Goal: Browse casually: Explore the website without a specific task or goal

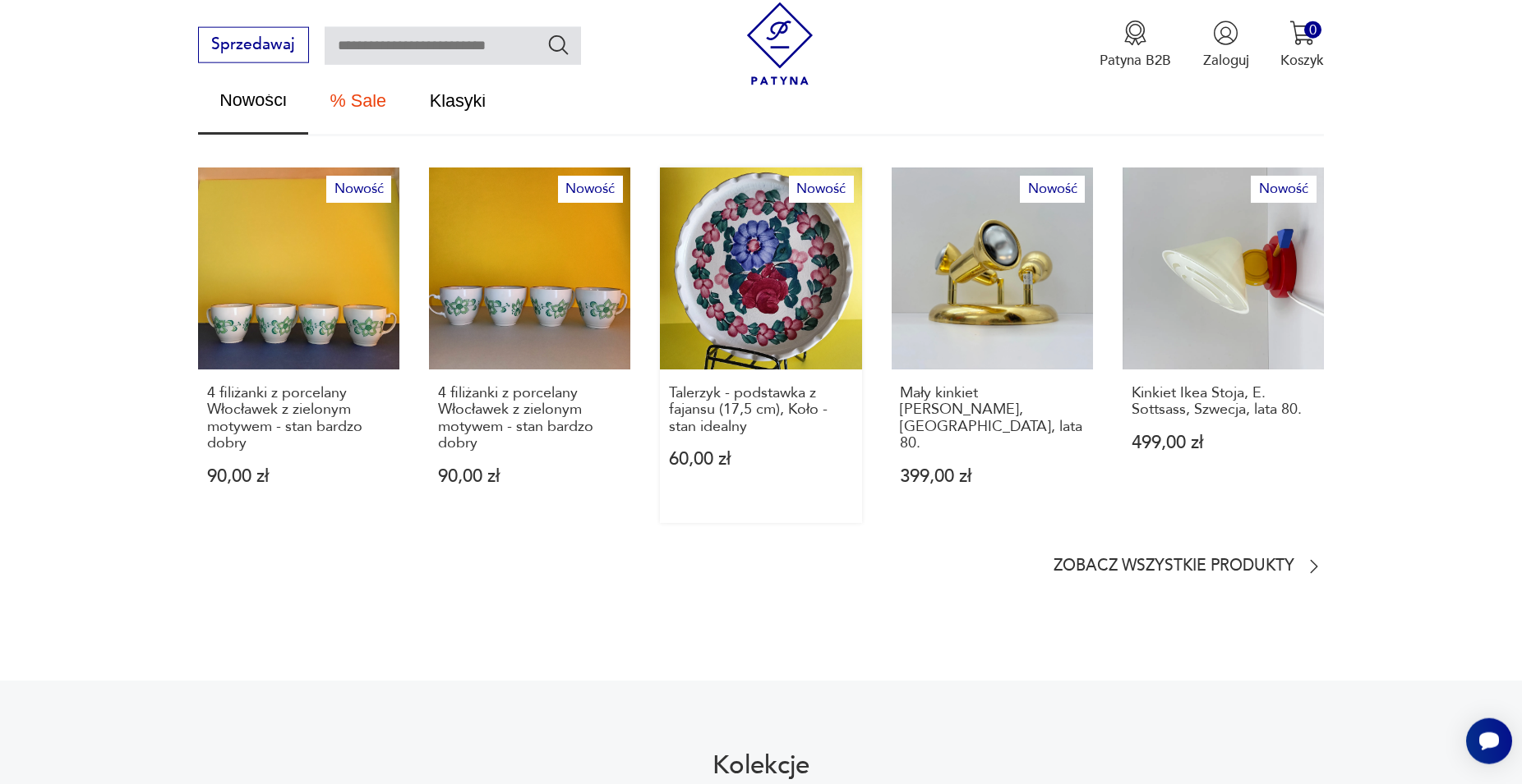
scroll to position [1089, 0]
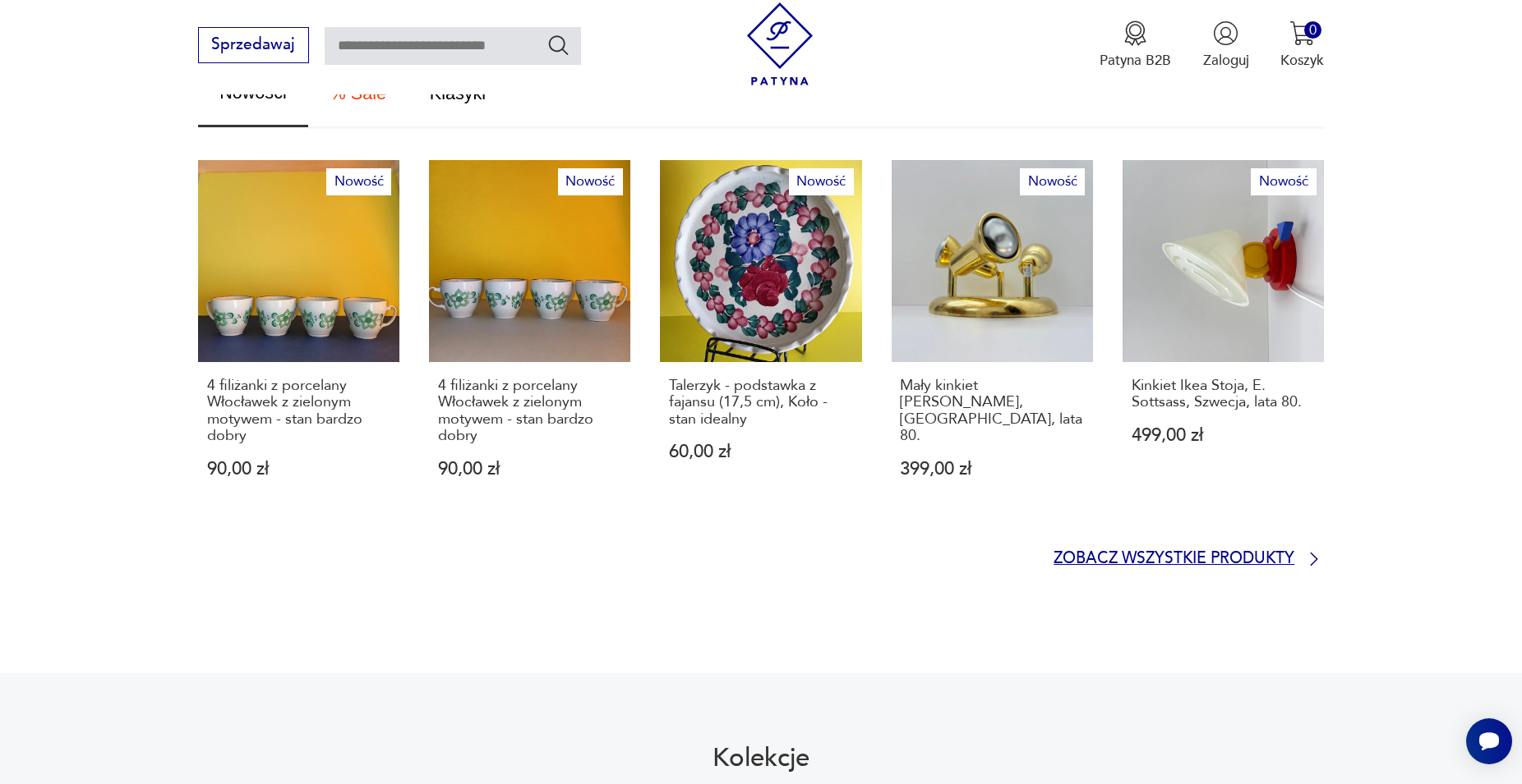
click at [1139, 553] on p "Zobacz wszystkie produkty" at bounding box center [1173, 560] width 241 height 13
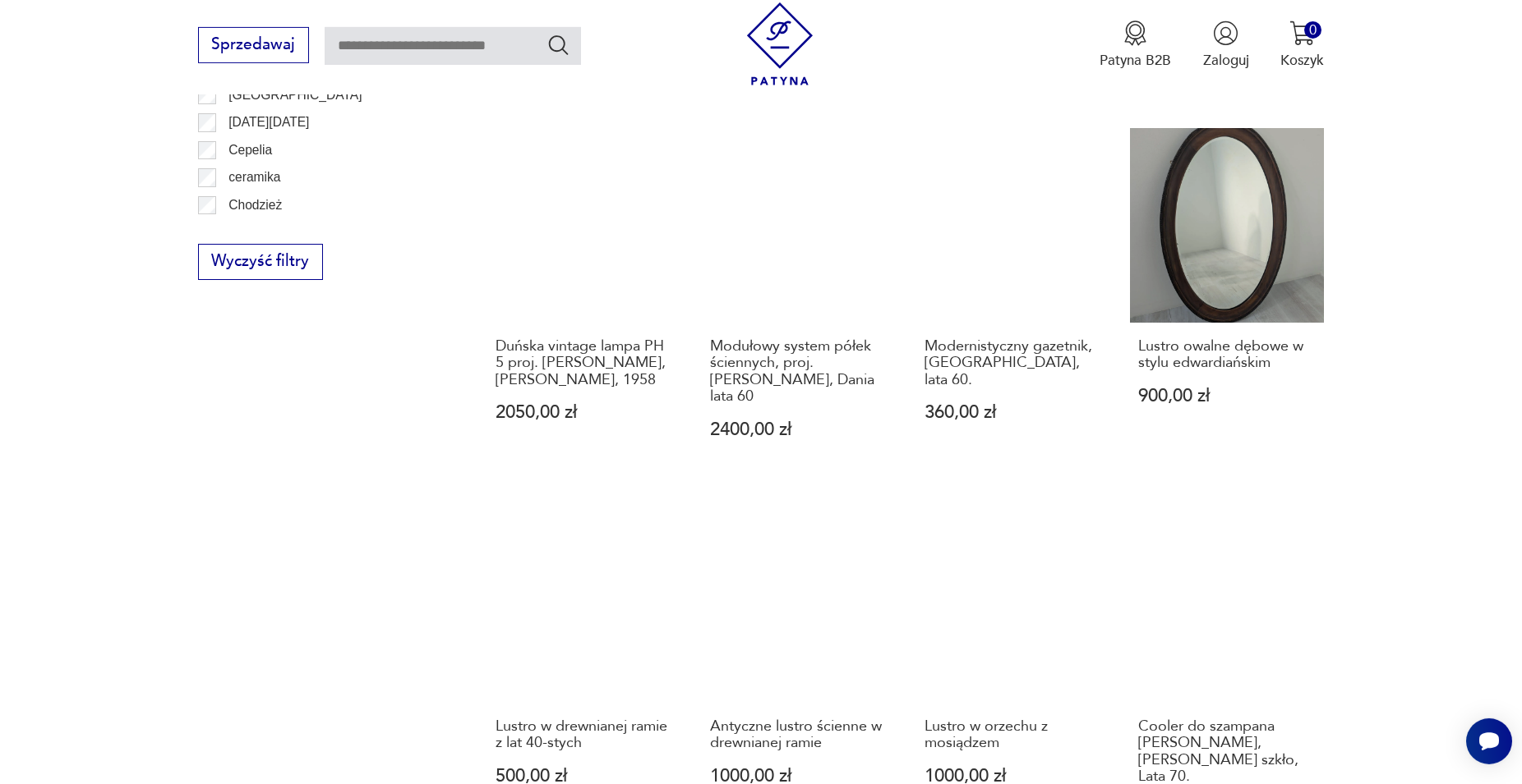
scroll to position [1537, 0]
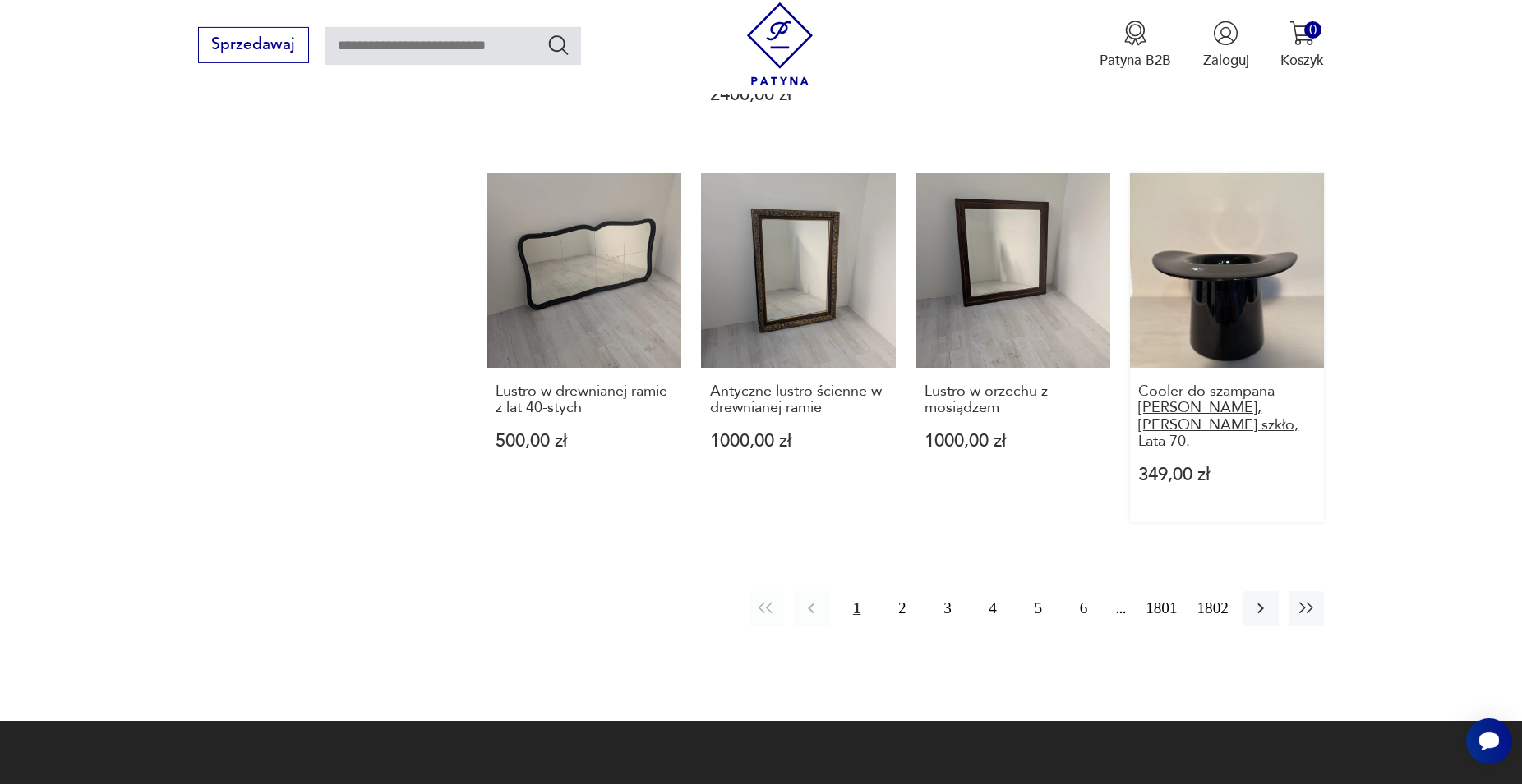
click at [1145, 391] on h3 "Cooler do szampana [PERSON_NAME], [PERSON_NAME] szkło, Lata 70." at bounding box center [1226, 417] width 177 height 67
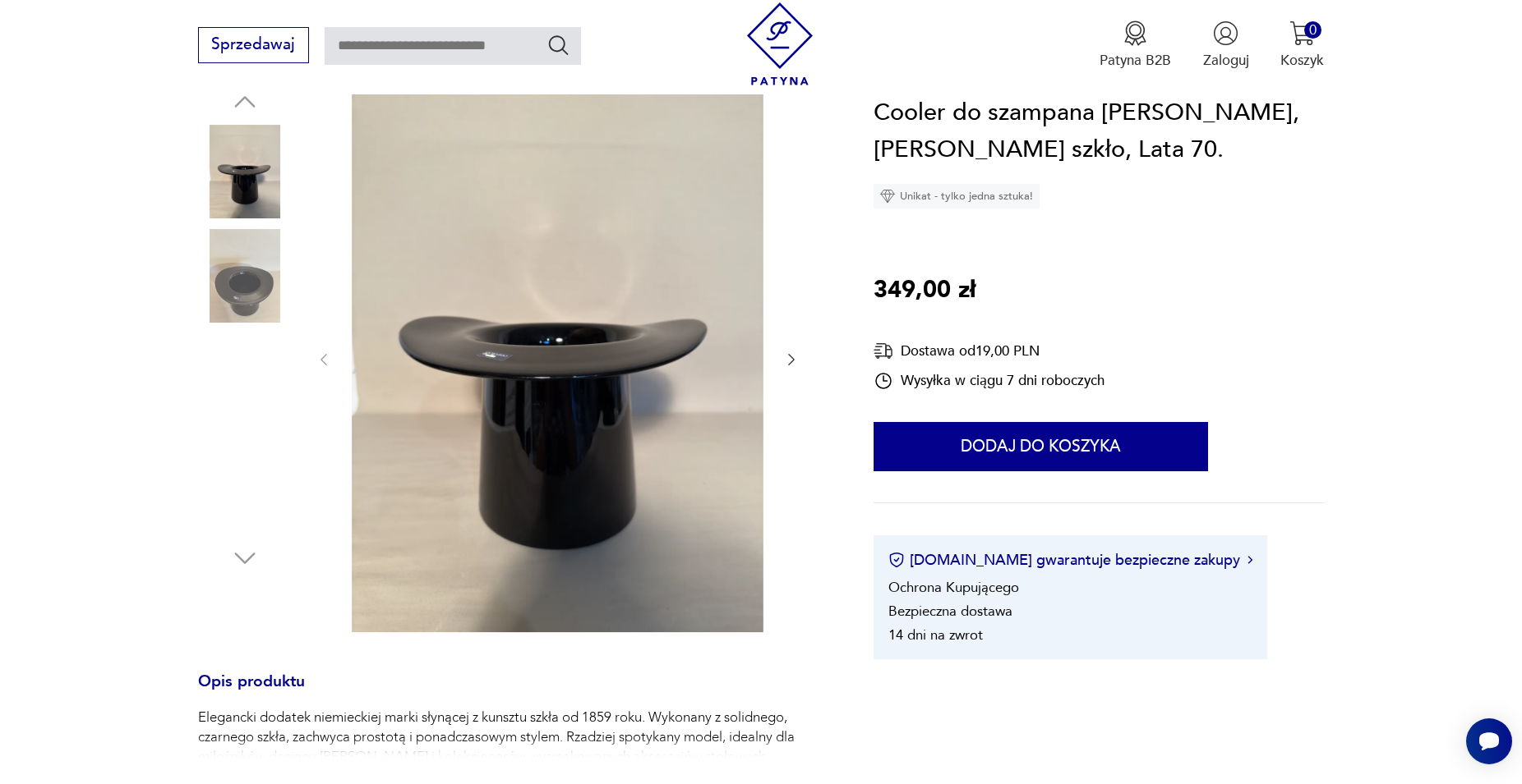
scroll to position [384, 0]
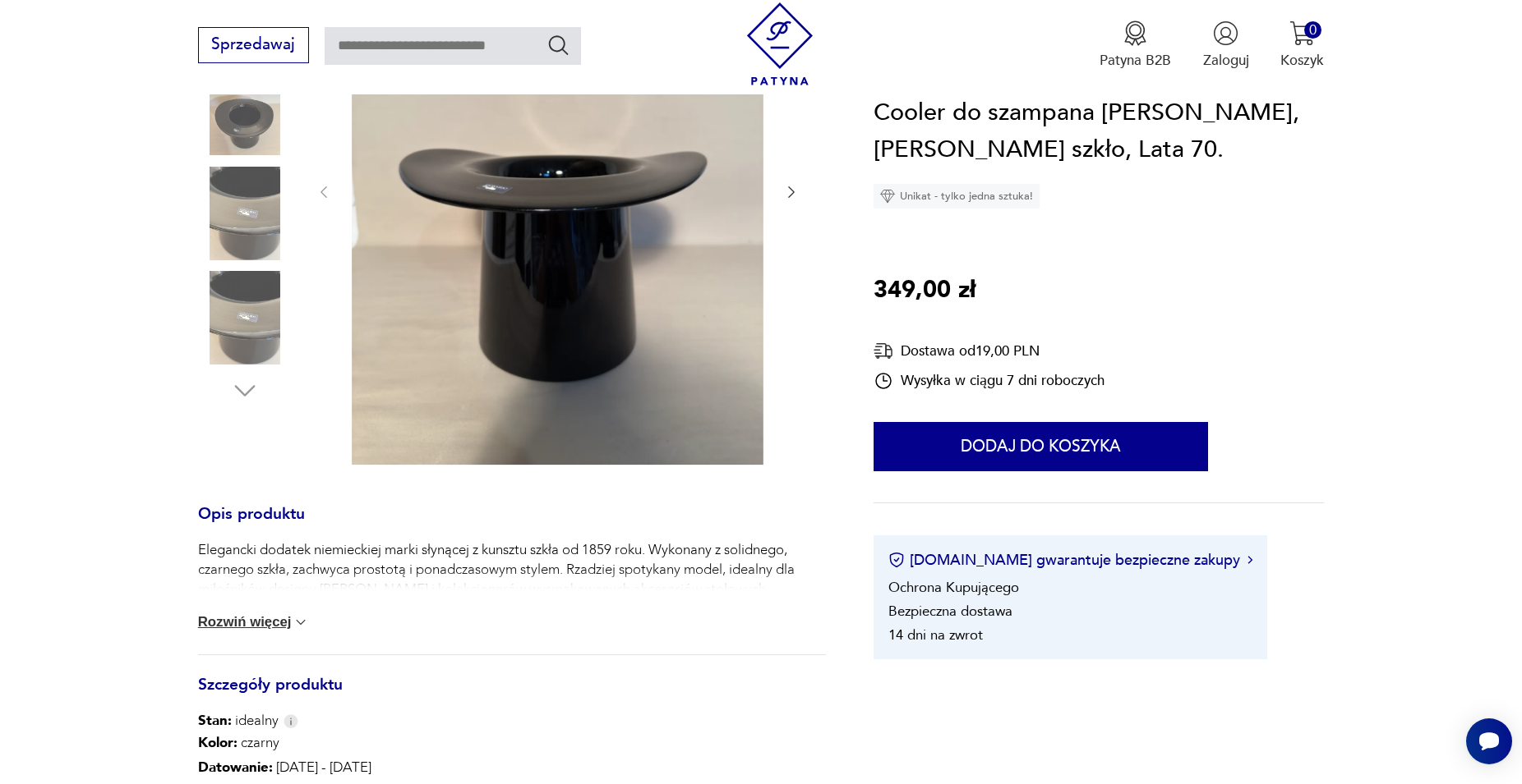
click at [240, 622] on button "Rozwiń więcej" at bounding box center [254, 622] width 112 height 16
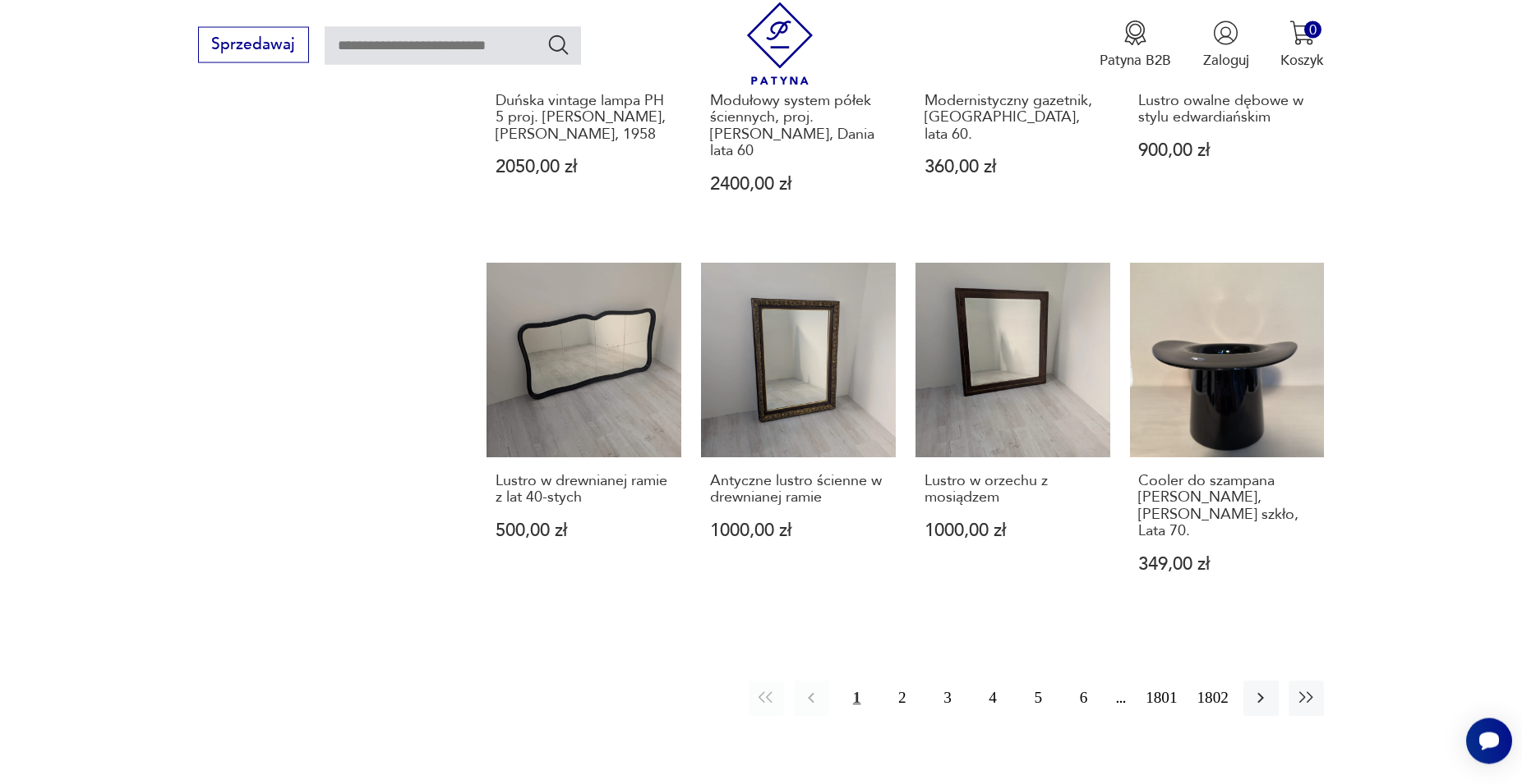
scroll to position [1621, 0]
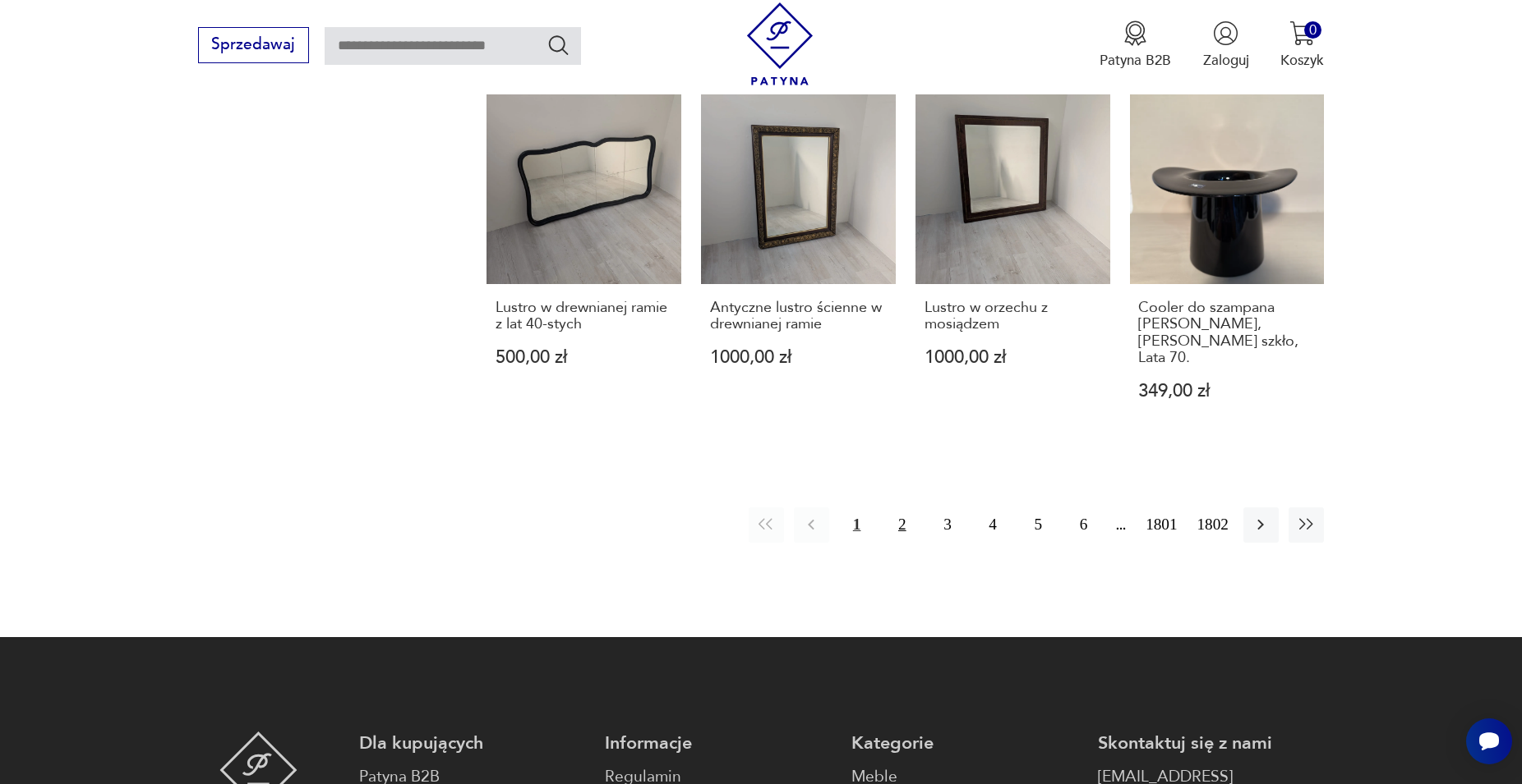
click at [900, 508] on button "2" at bounding box center [901, 525] width 35 height 35
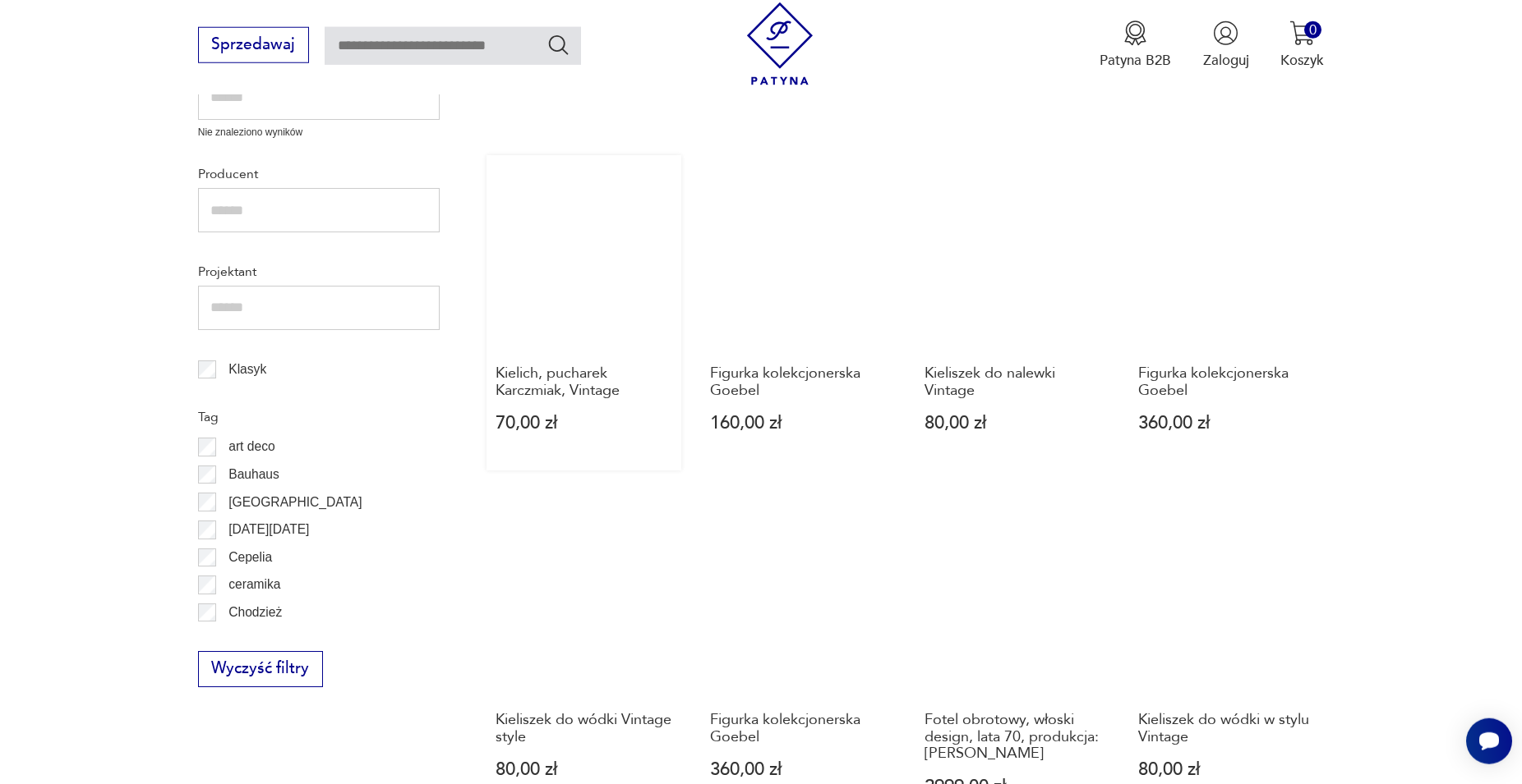
scroll to position [865, 0]
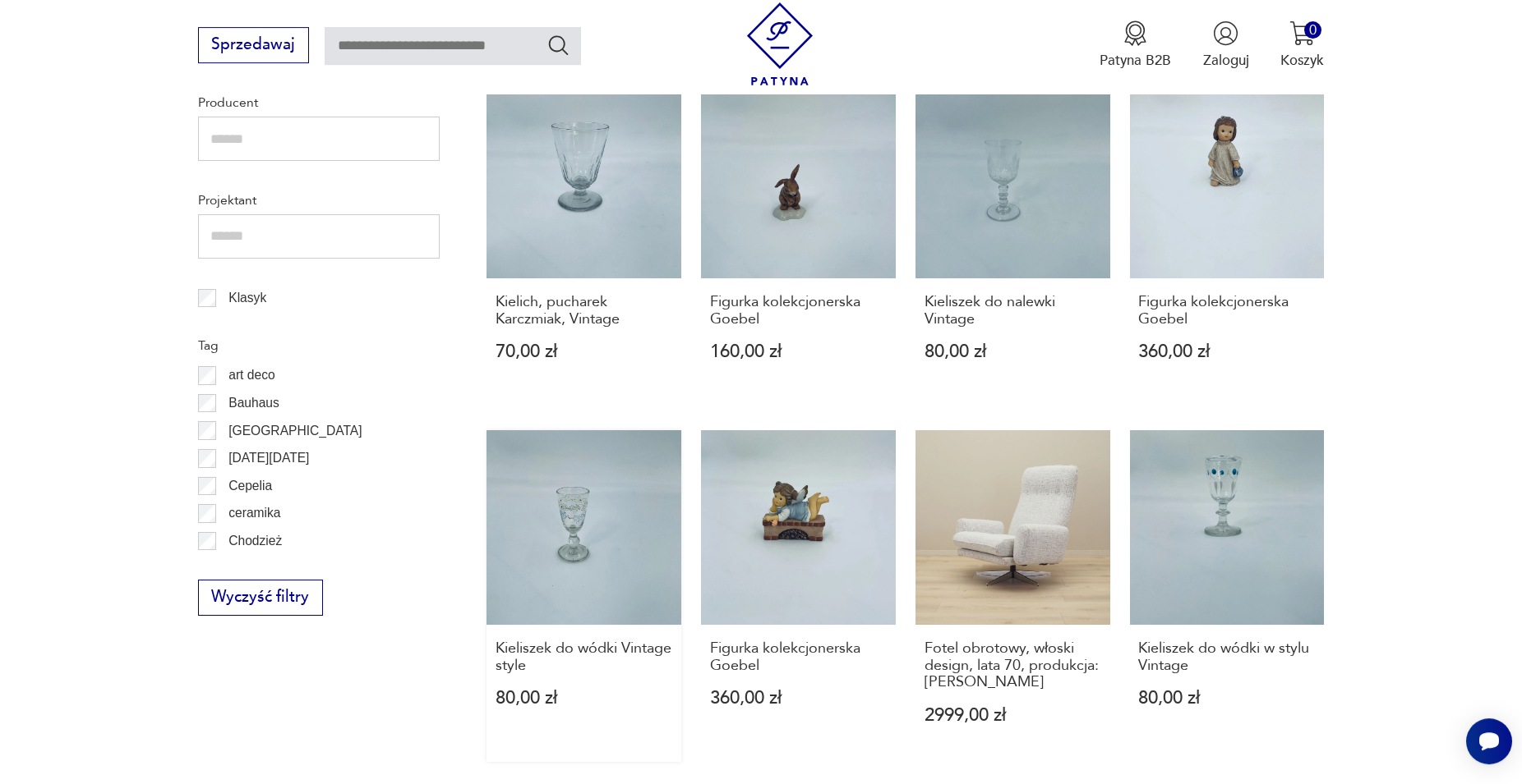
click at [600, 514] on link "Kieliszek do wódki Vintage style 80,00 zł" at bounding box center [584, 597] width 195 height 332
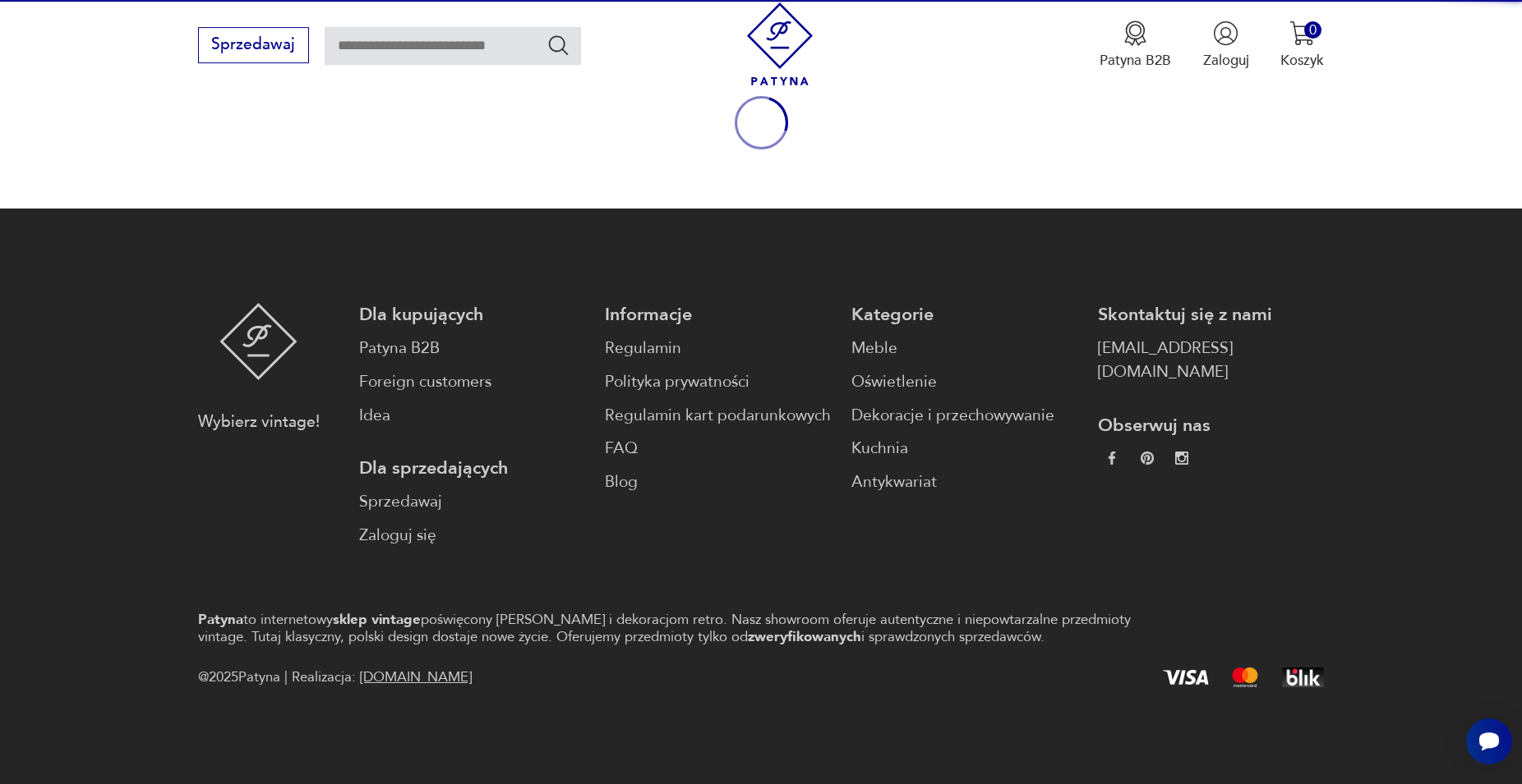
scroll to position [216, 0]
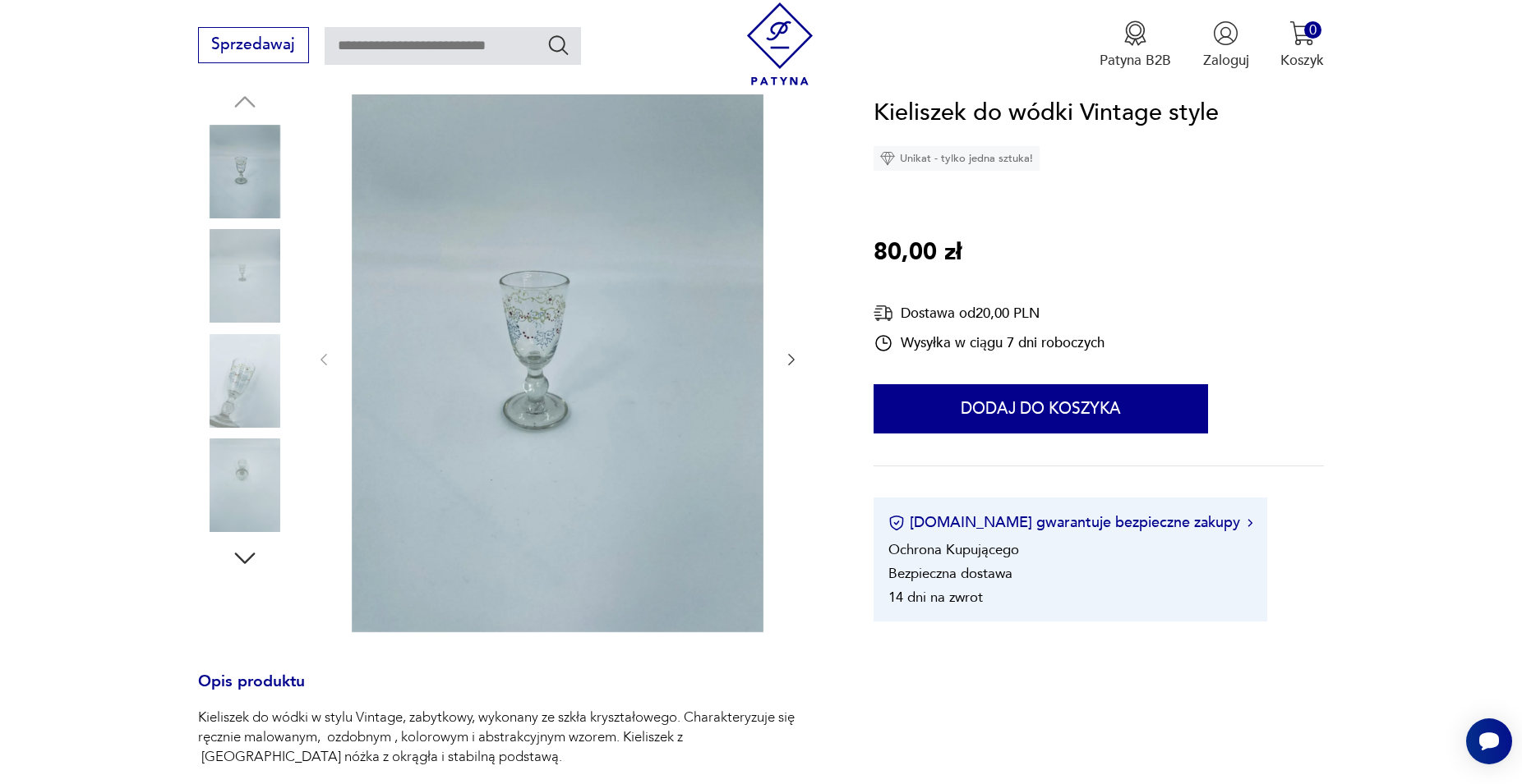
scroll to position [865, 0]
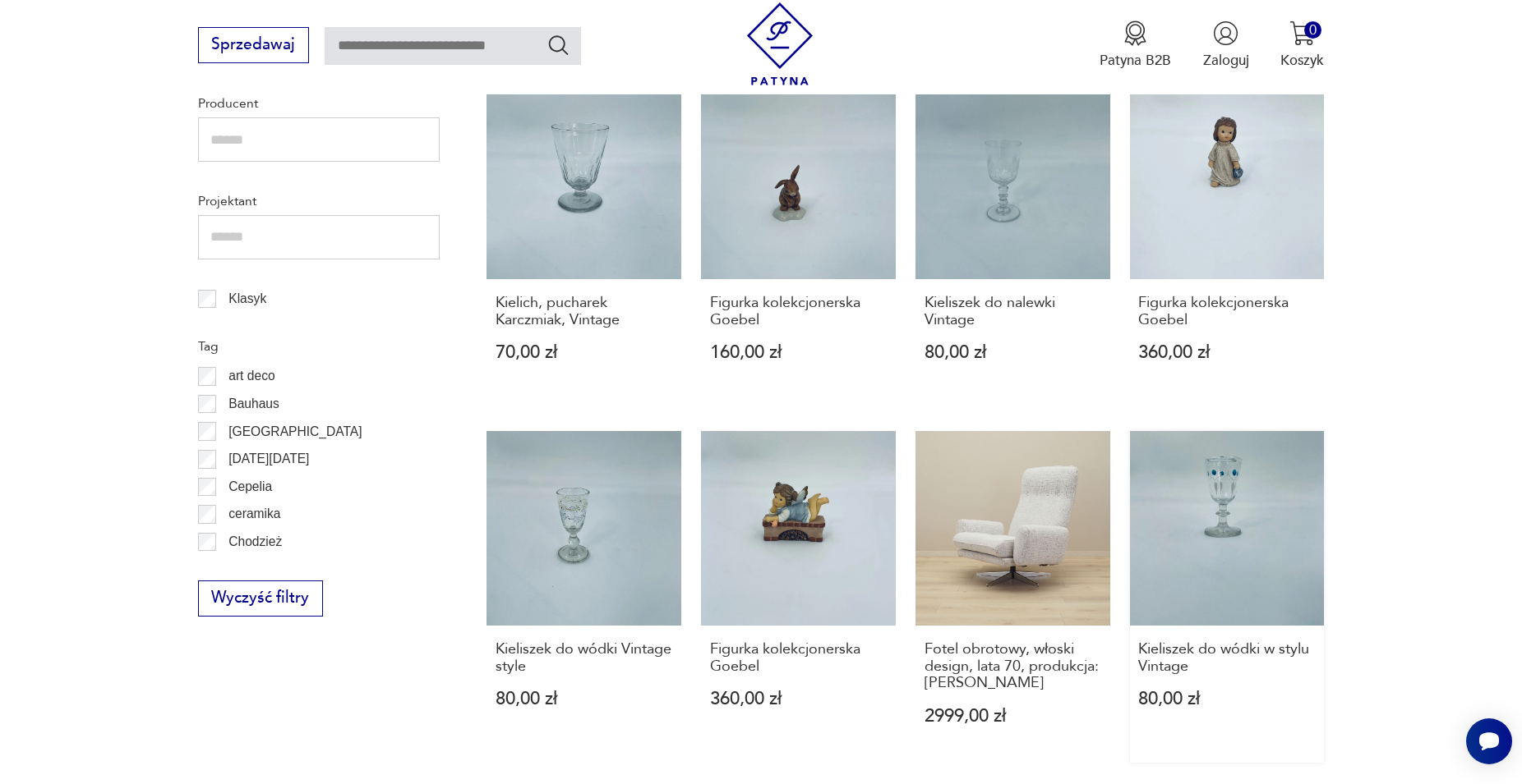
click at [1261, 517] on link "Kieliszek do wódki w stylu Vintage 80,00 zł" at bounding box center [1227, 597] width 195 height 332
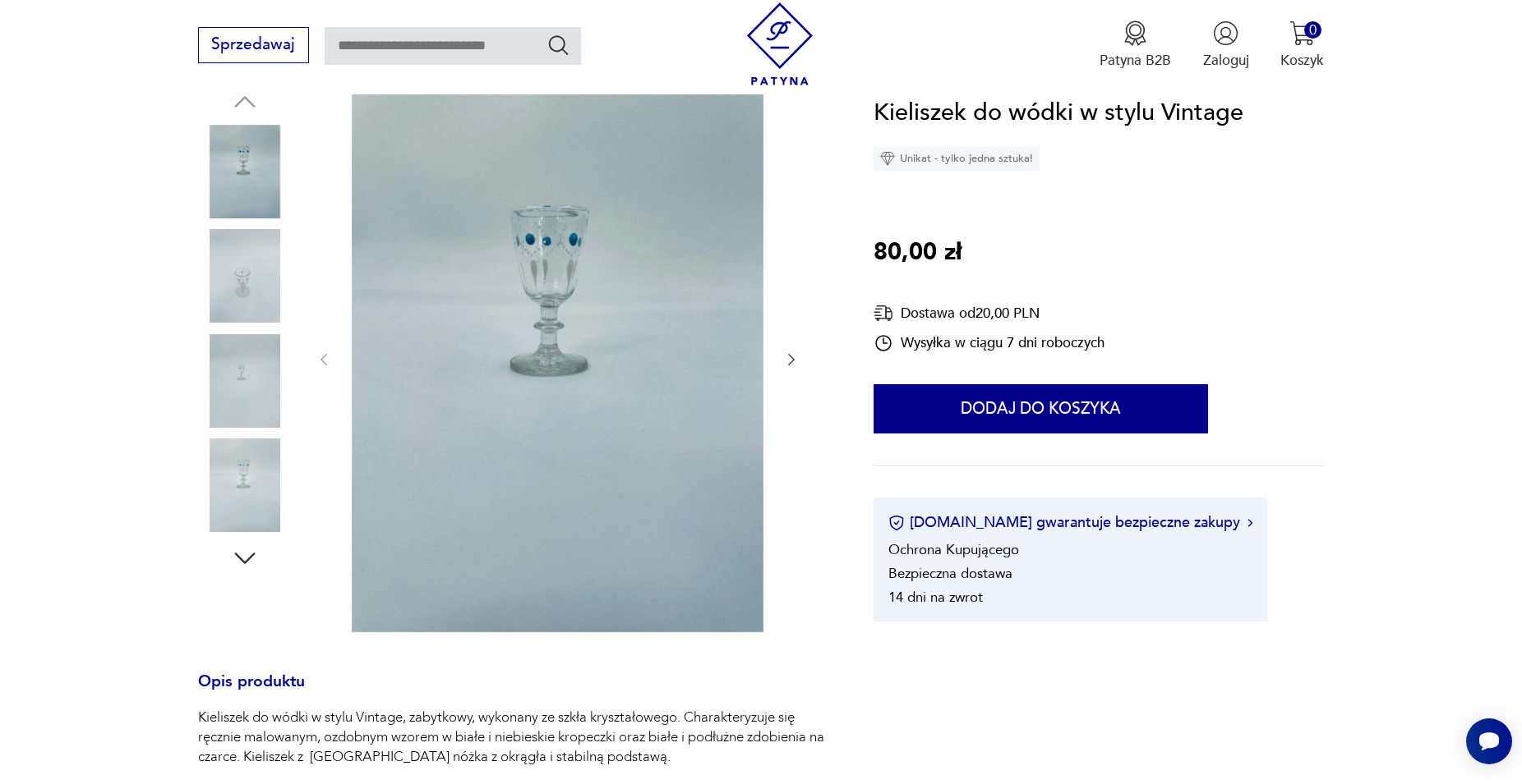
click at [251, 549] on icon "button" at bounding box center [245, 559] width 30 height 30
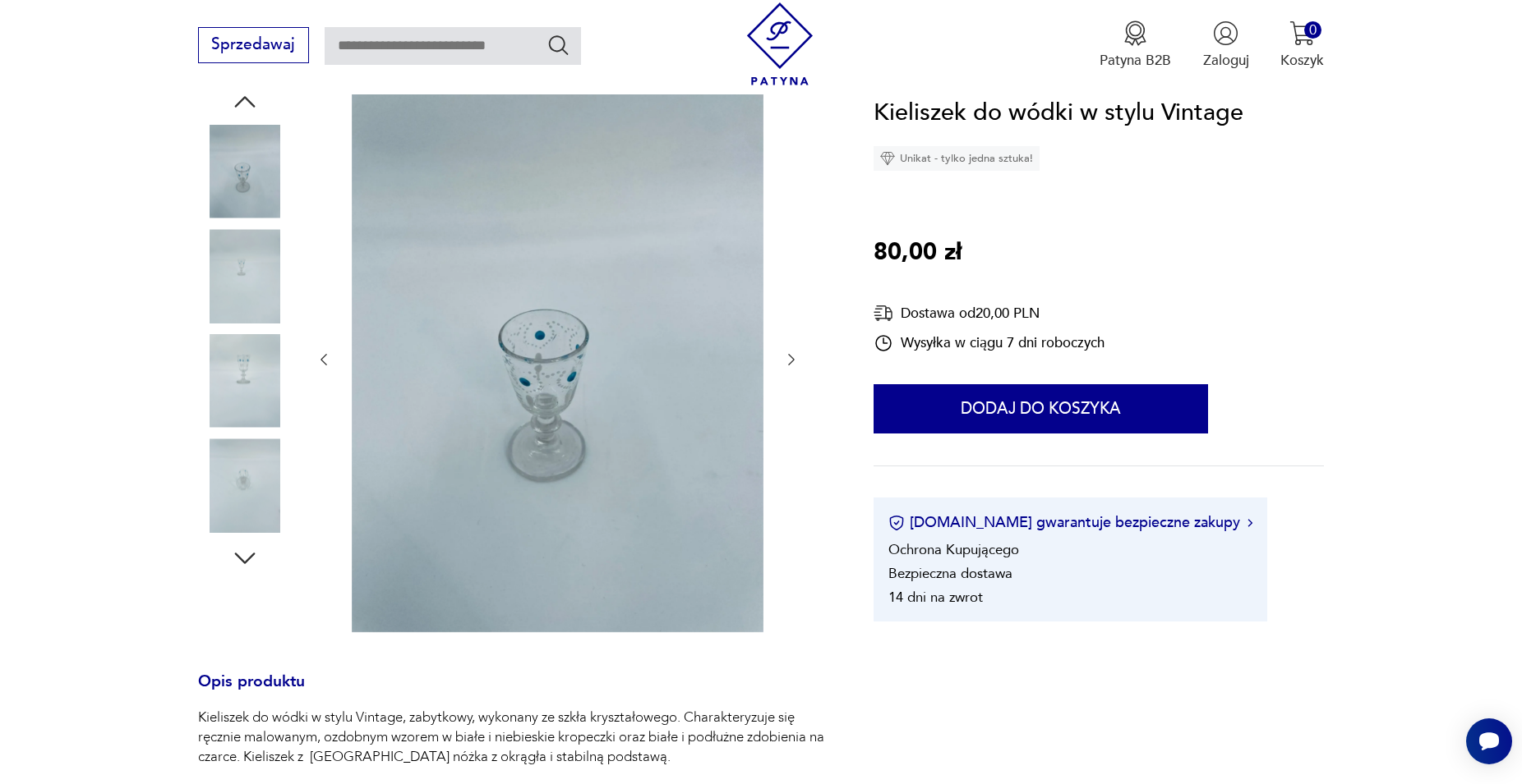
click at [254, 499] on img at bounding box center [245, 486] width 94 height 94
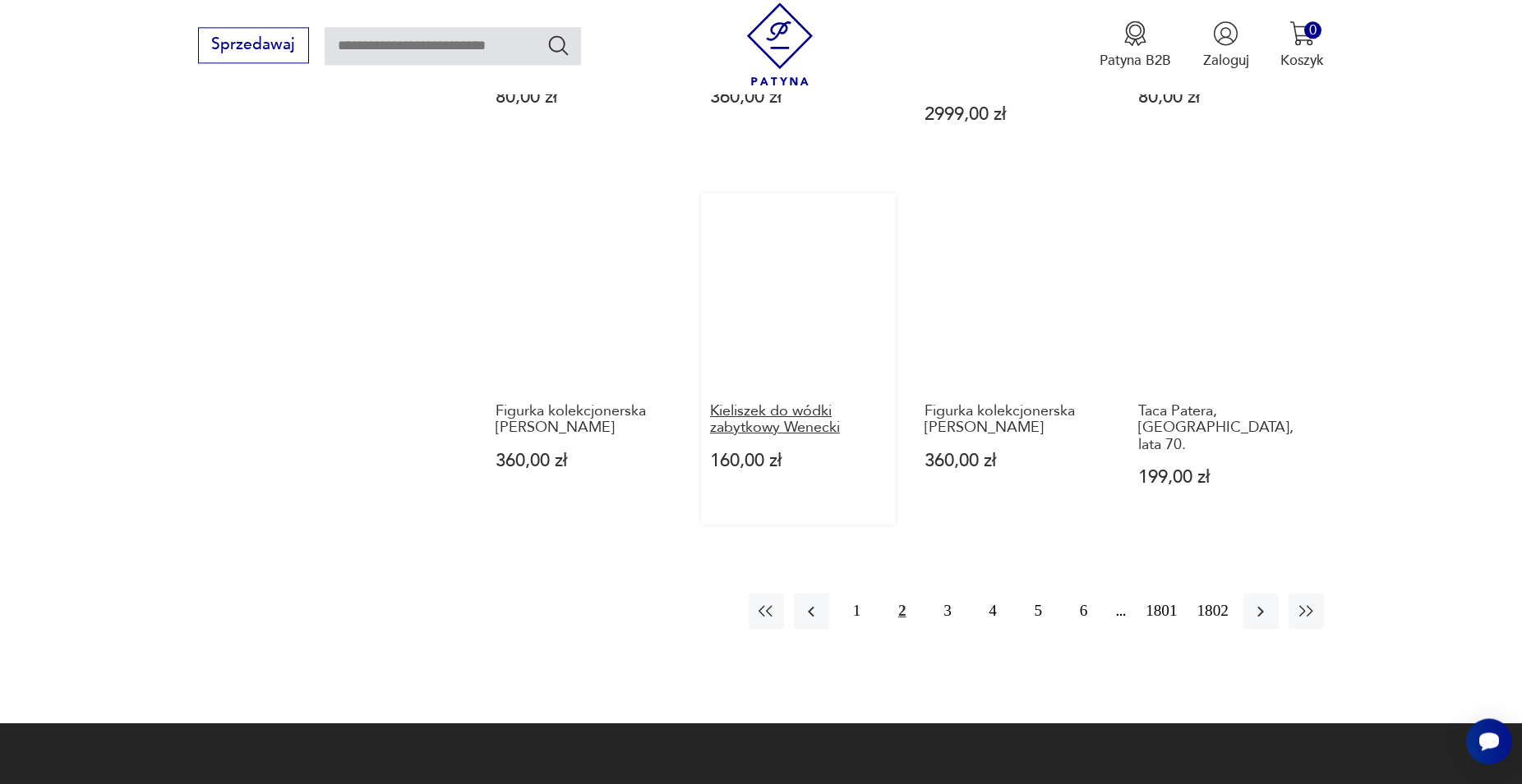
scroll to position [1535, 0]
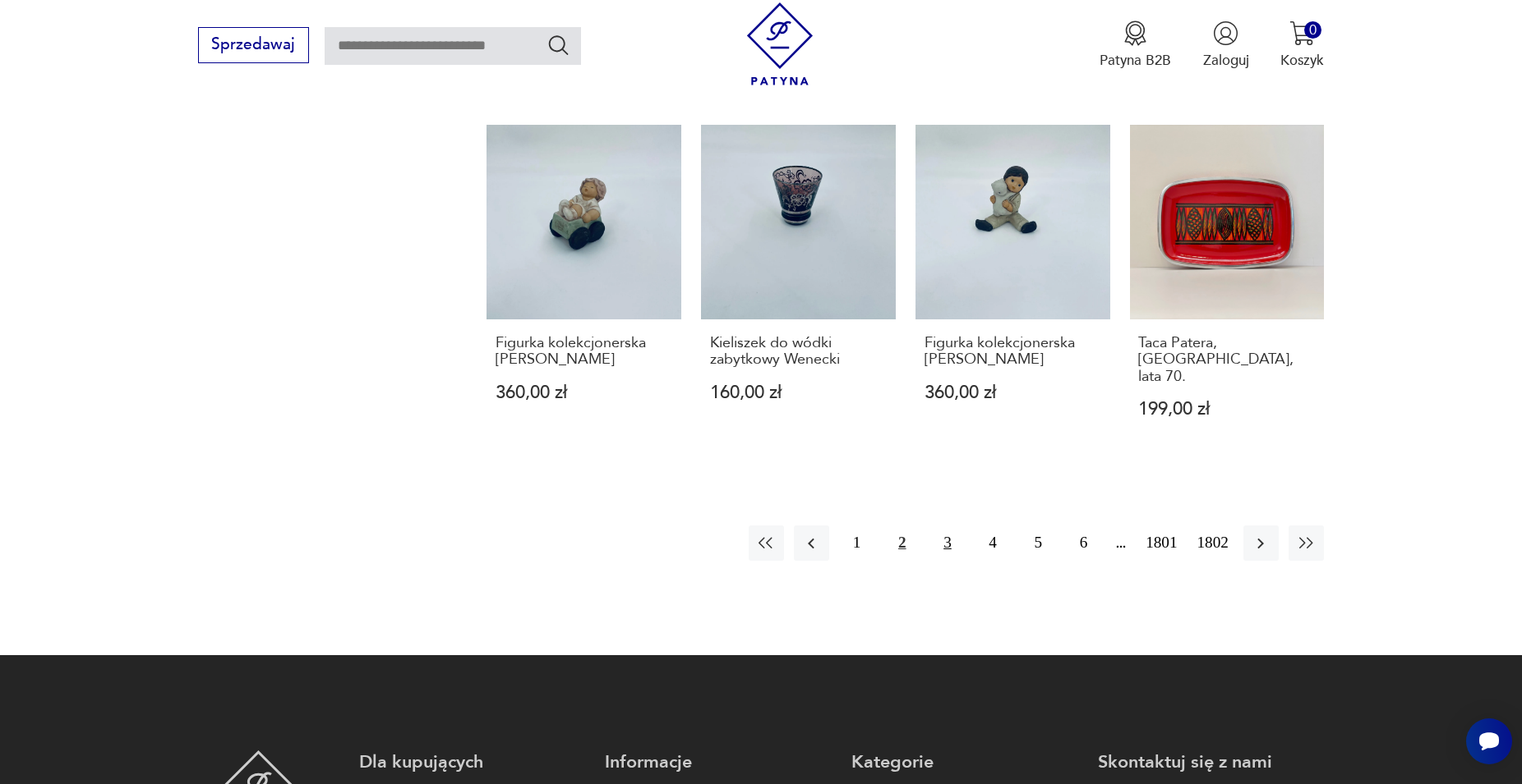
click at [942, 526] on button "3" at bounding box center [946, 543] width 35 height 35
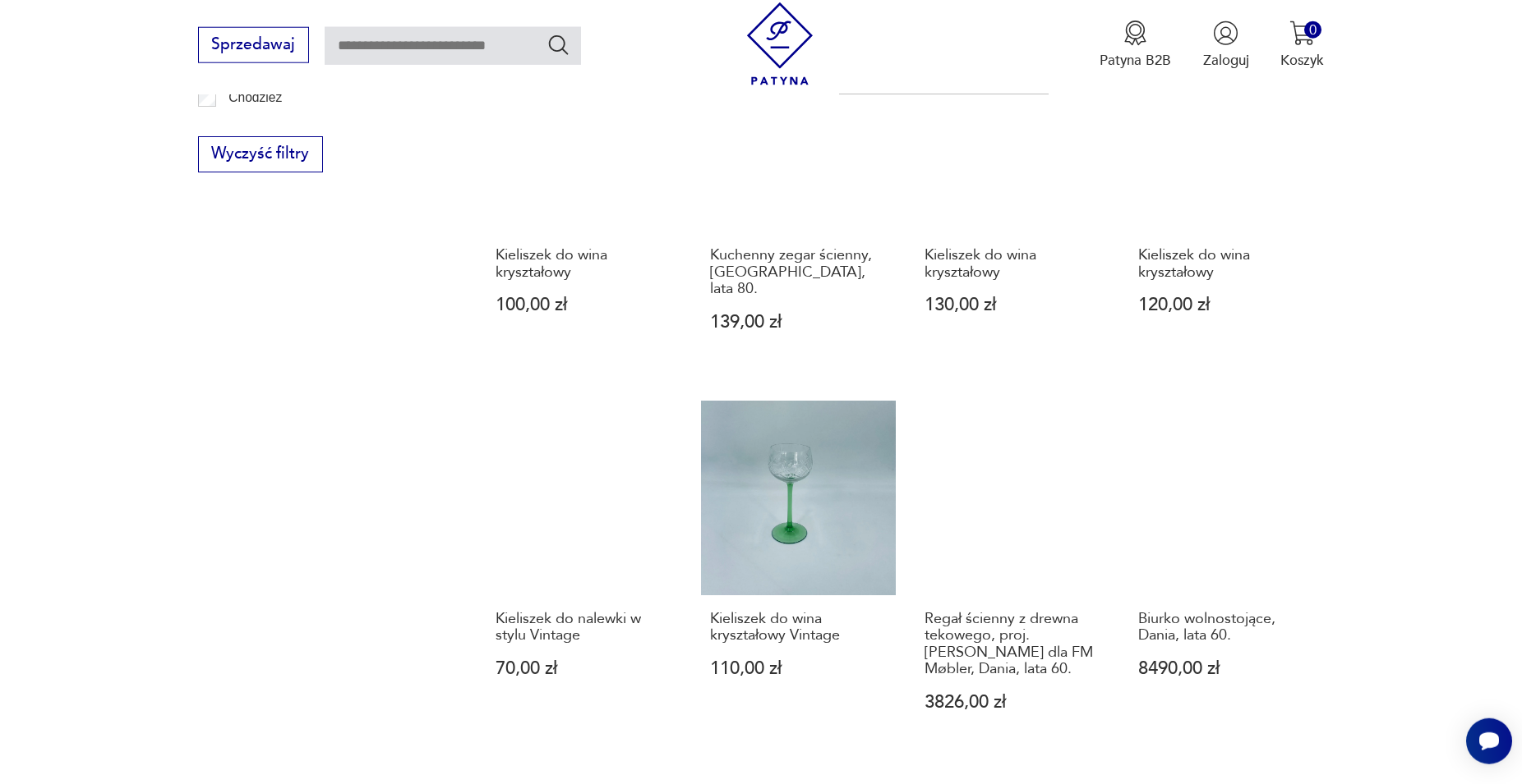
scroll to position [1367, 0]
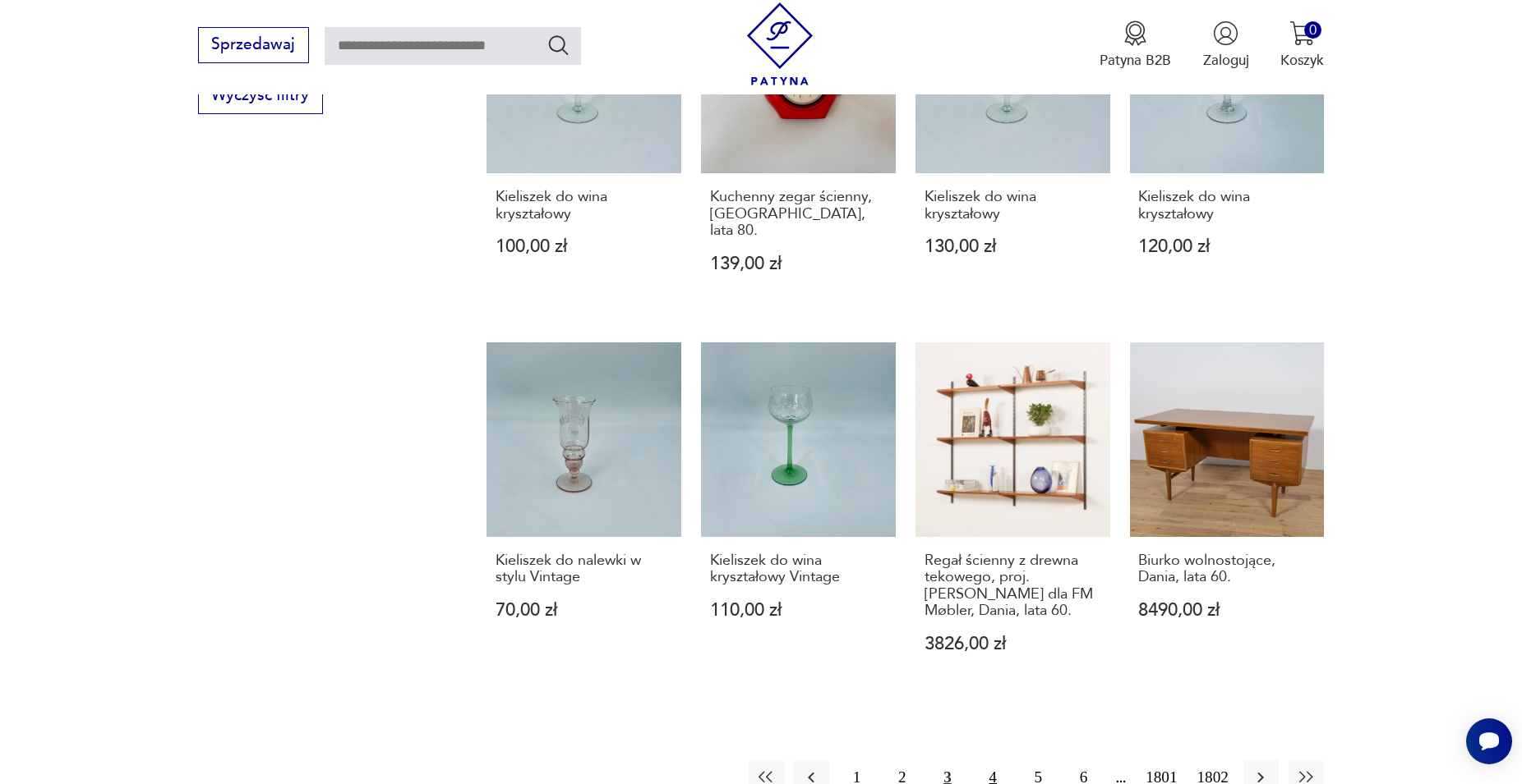
click at [999, 760] on button "4" at bounding box center [992, 777] width 35 height 35
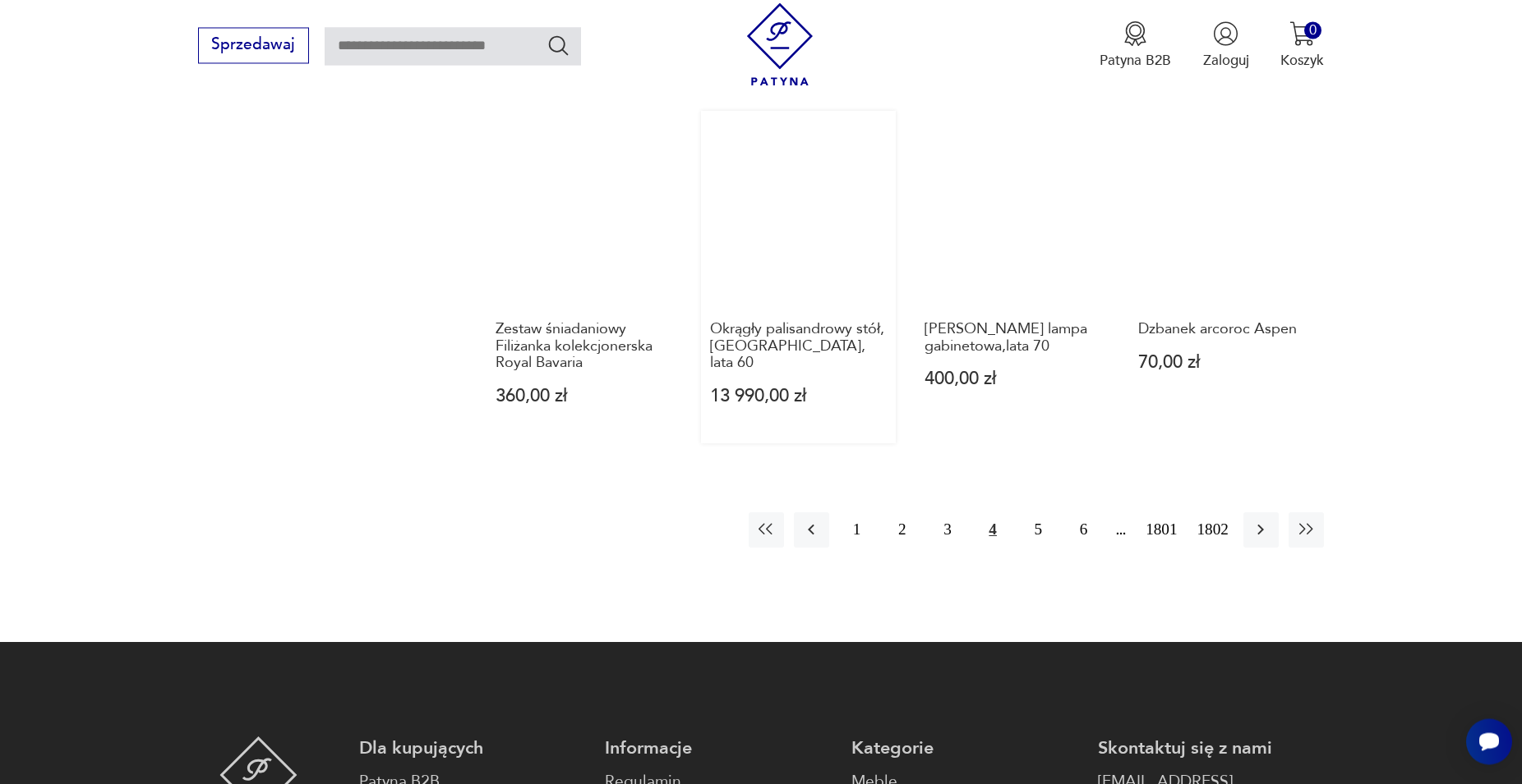
scroll to position [1535, 0]
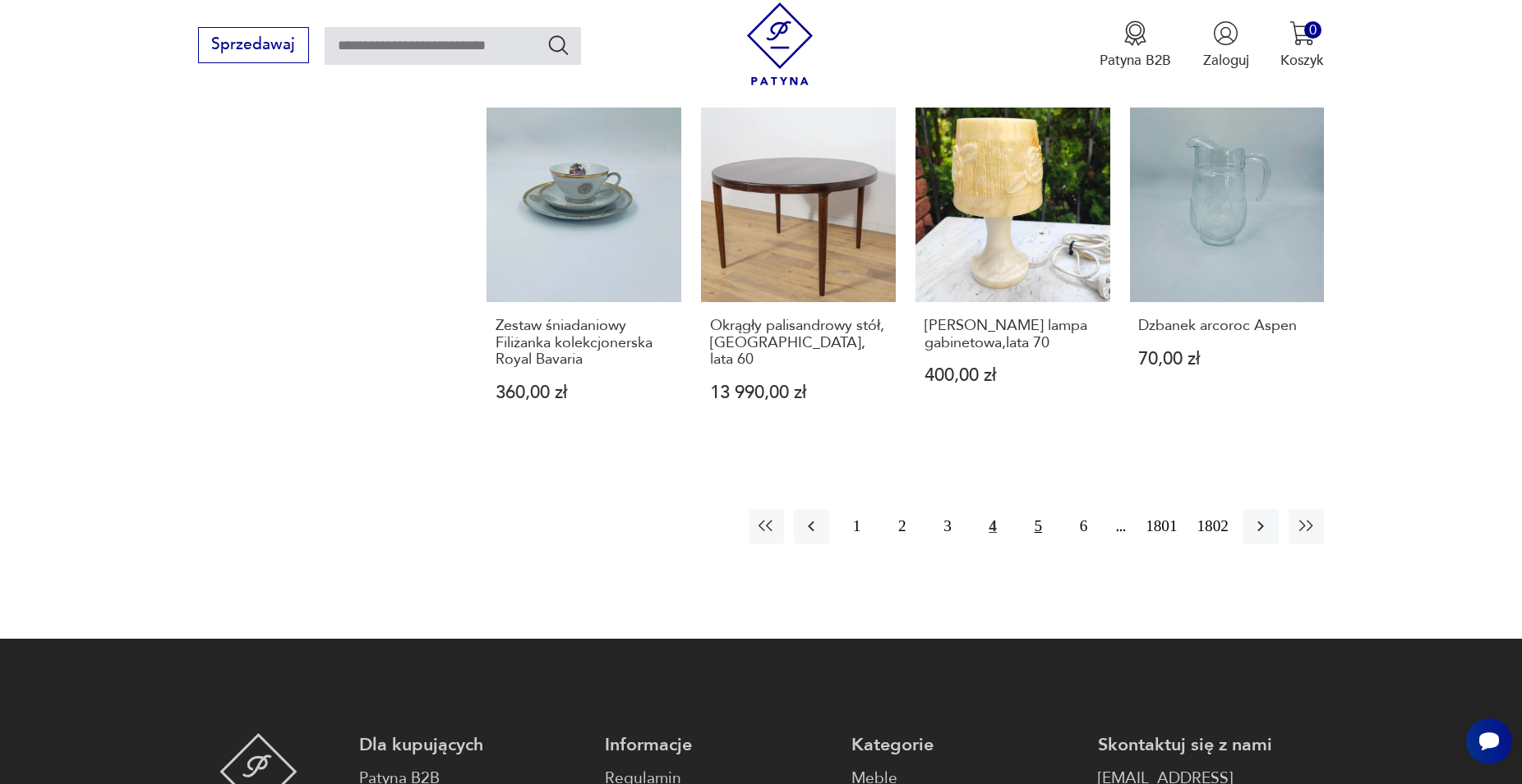
click at [1043, 531] on button "5" at bounding box center [1038, 527] width 35 height 35
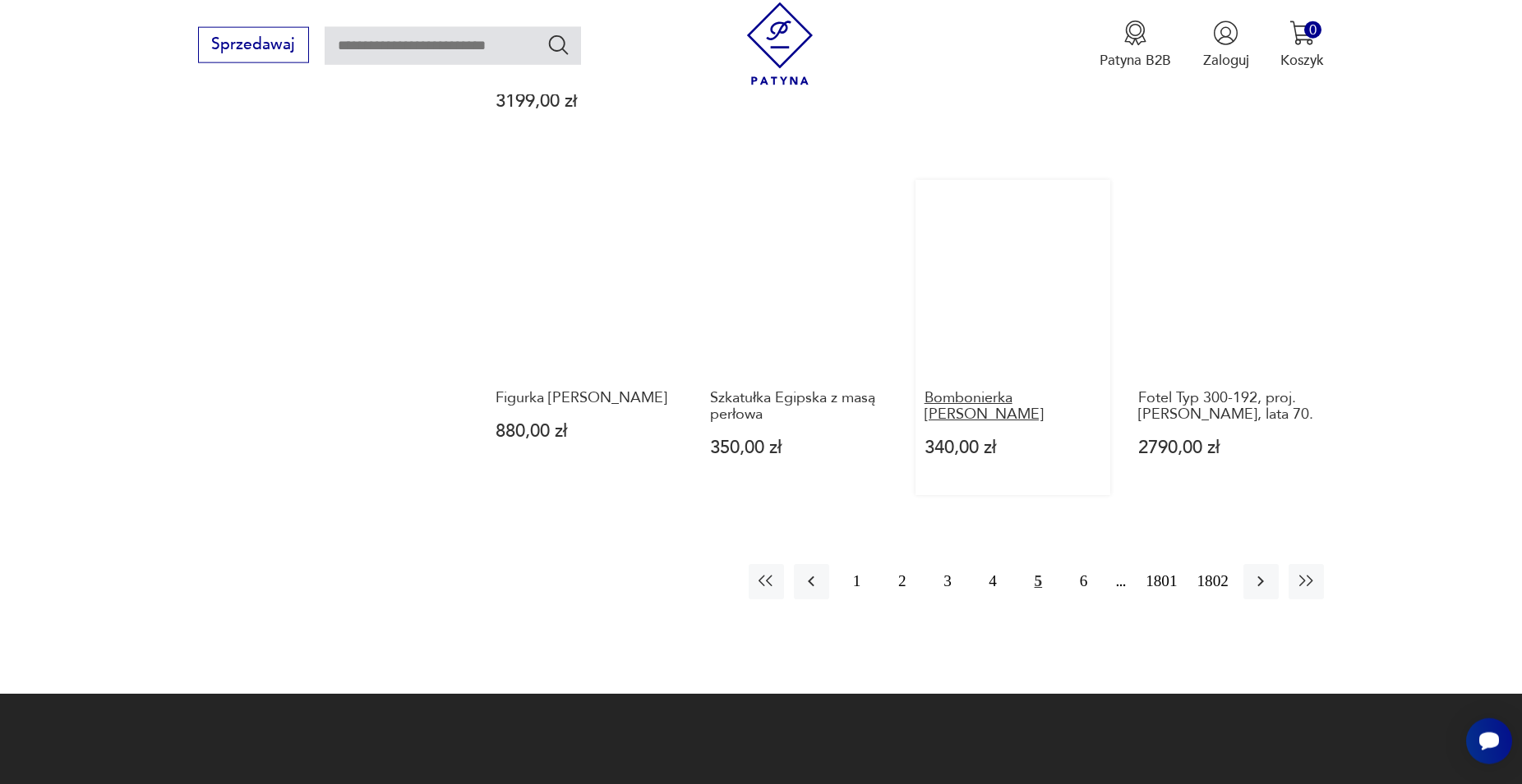
scroll to position [1535, 0]
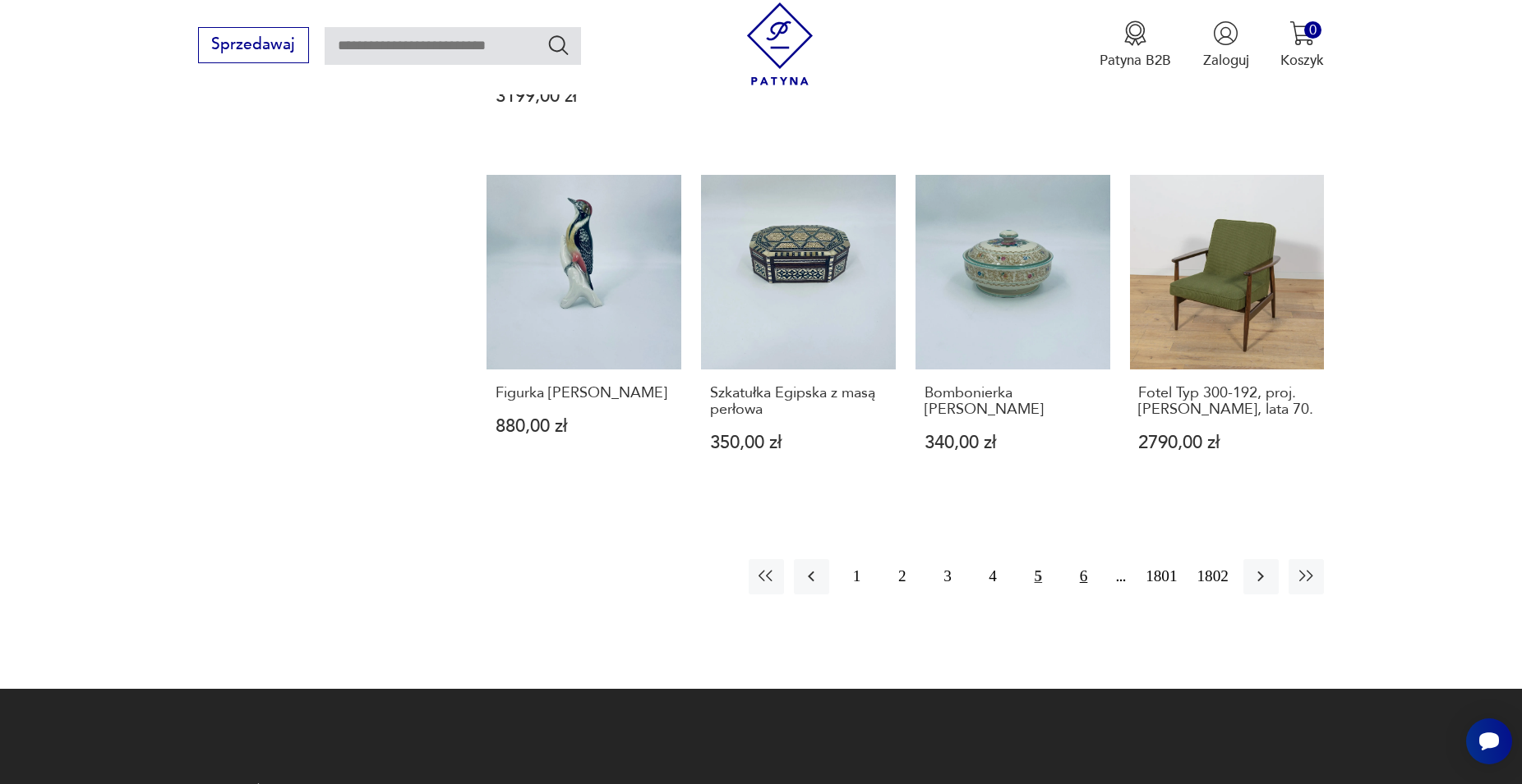
click at [1077, 560] on button "6" at bounding box center [1083, 577] width 35 height 35
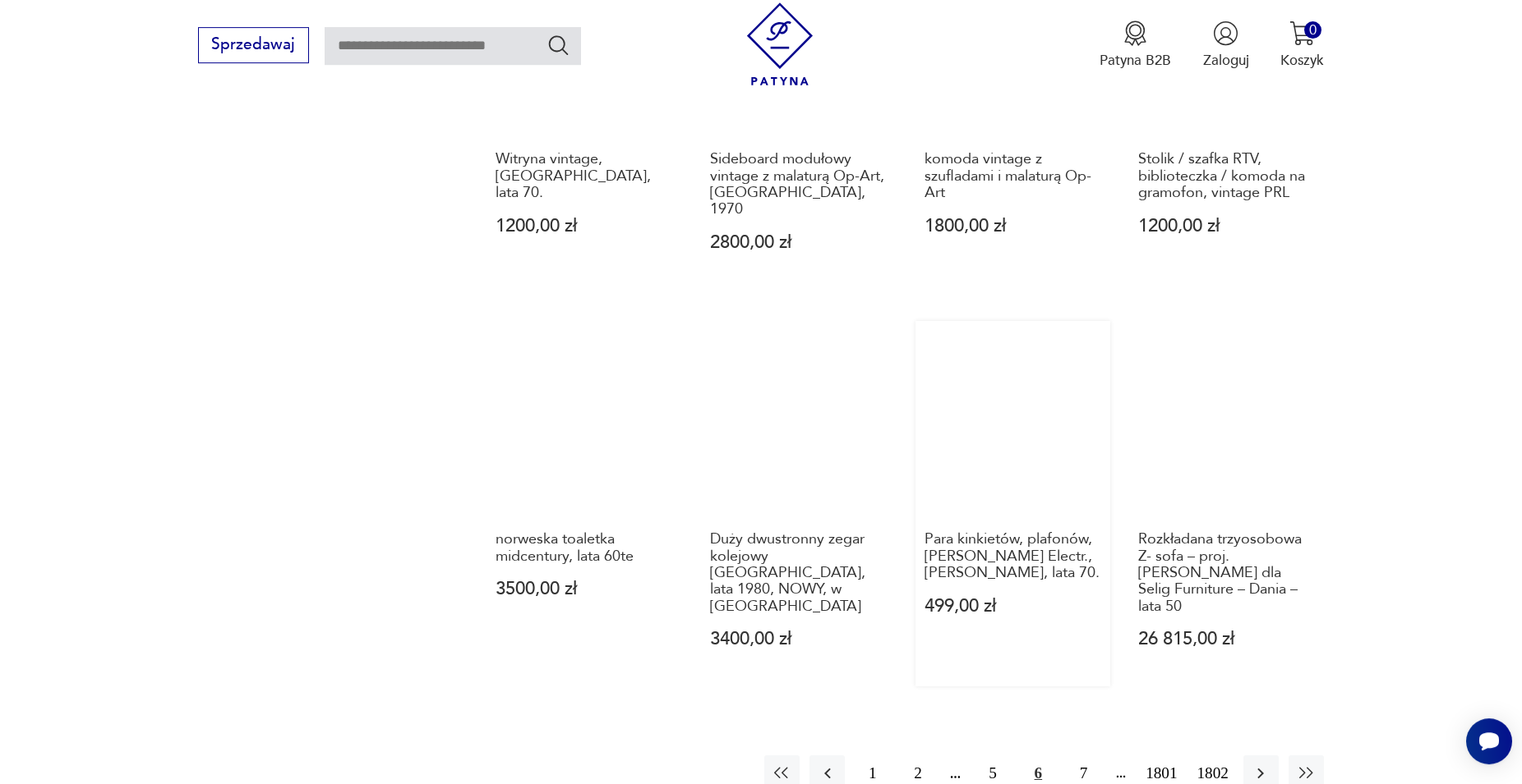
scroll to position [1619, 0]
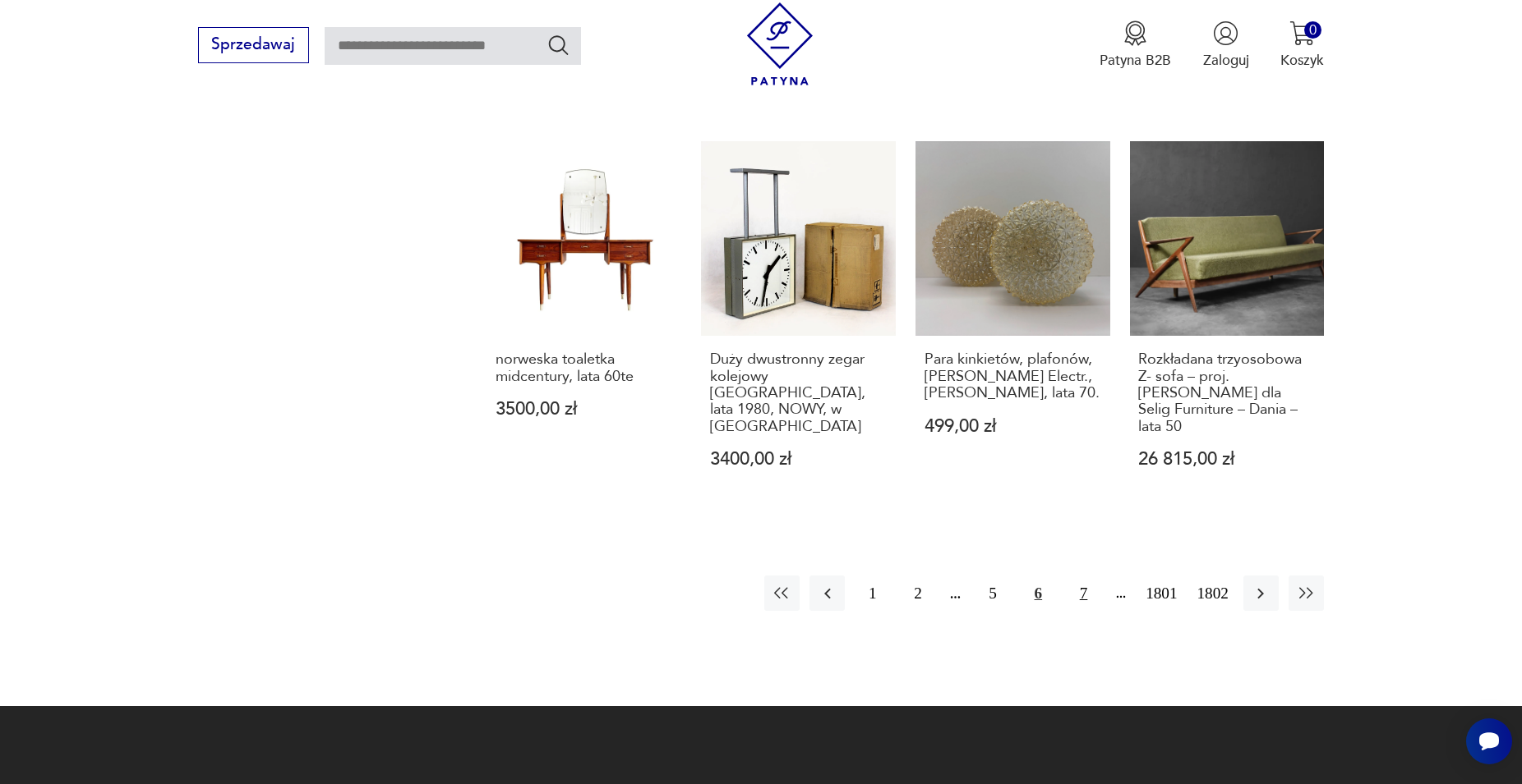
click at [1085, 576] on button "7" at bounding box center [1083, 593] width 35 height 35
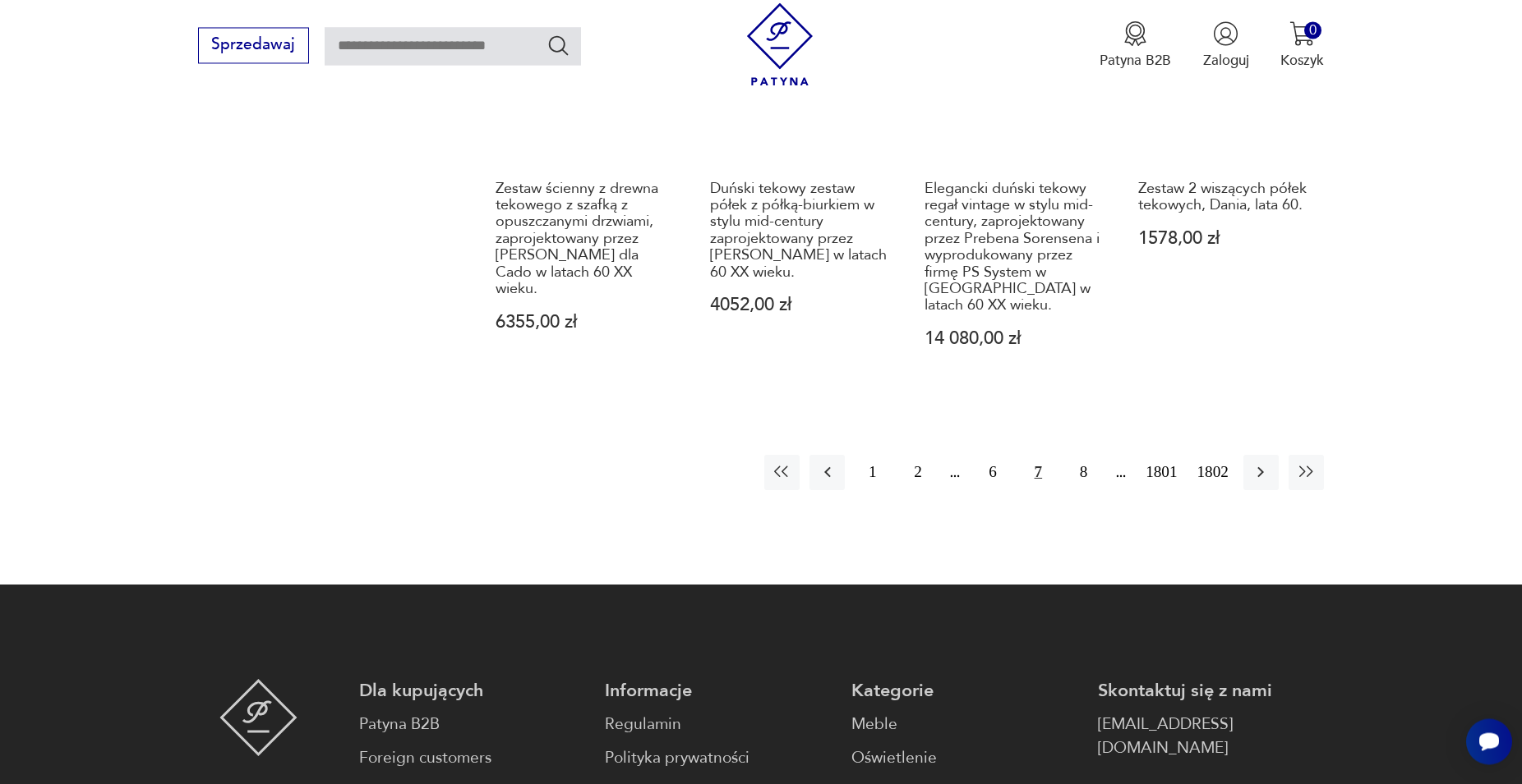
scroll to position [1870, 0]
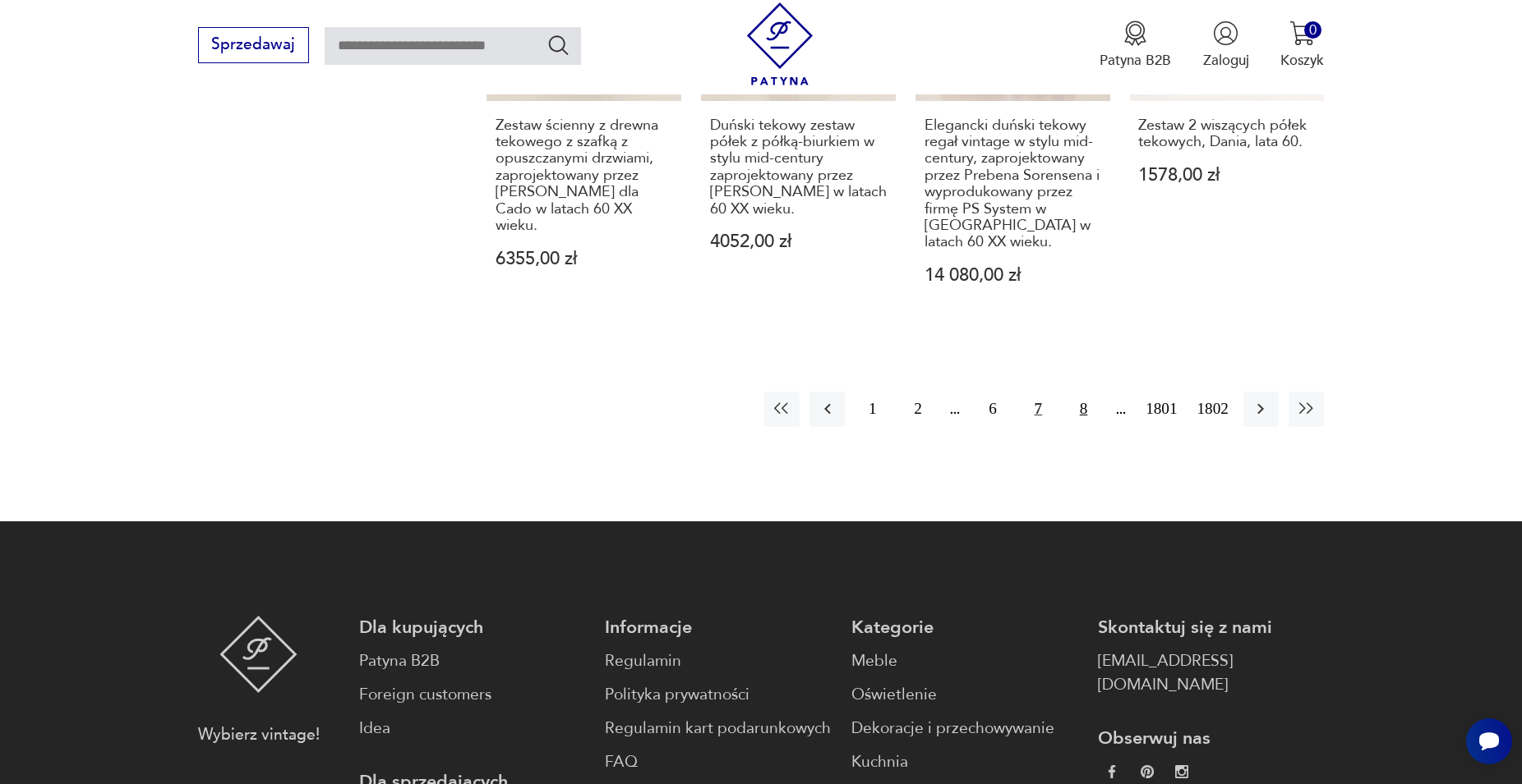
click at [1085, 397] on button "8" at bounding box center [1083, 409] width 35 height 35
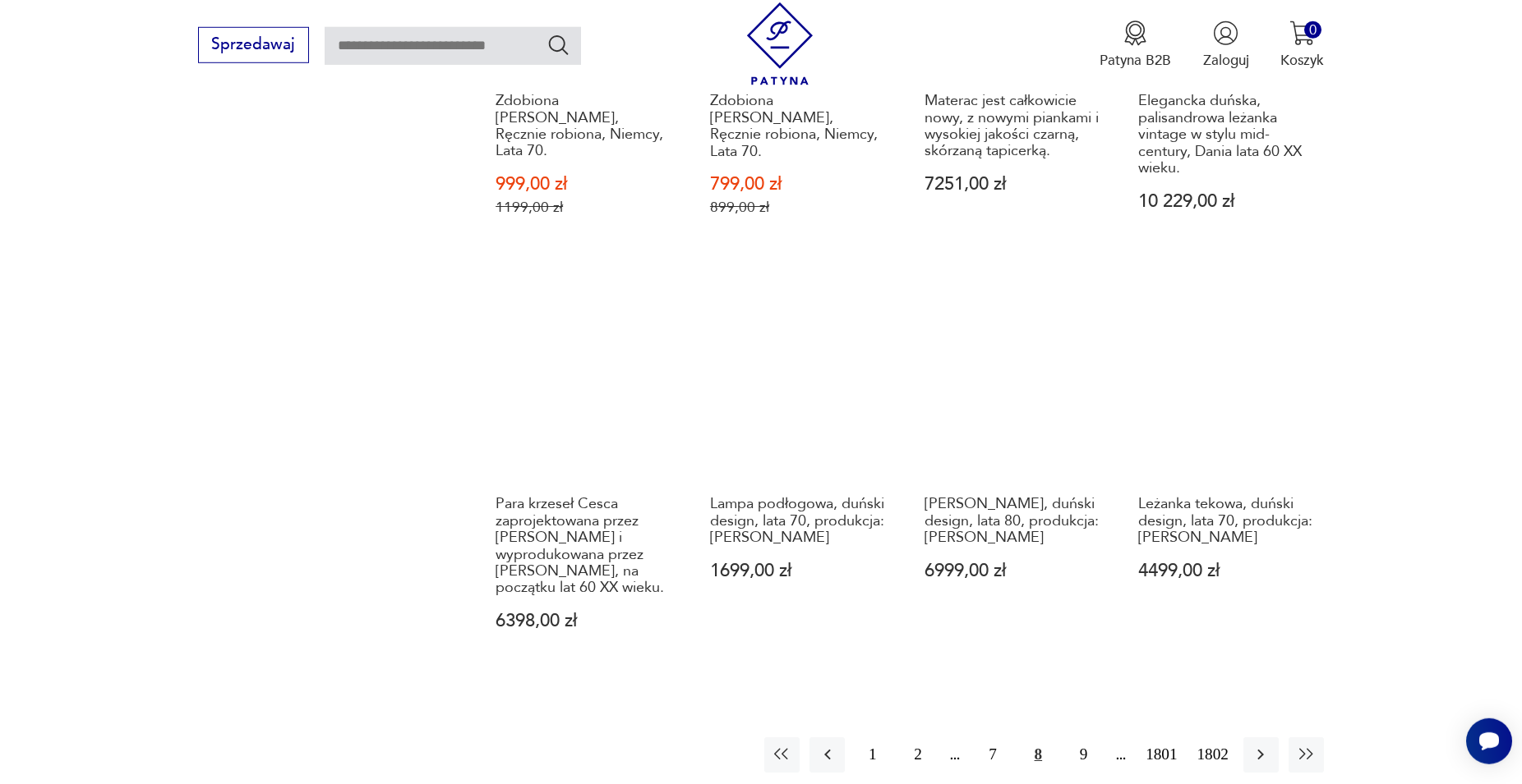
scroll to position [1535, 0]
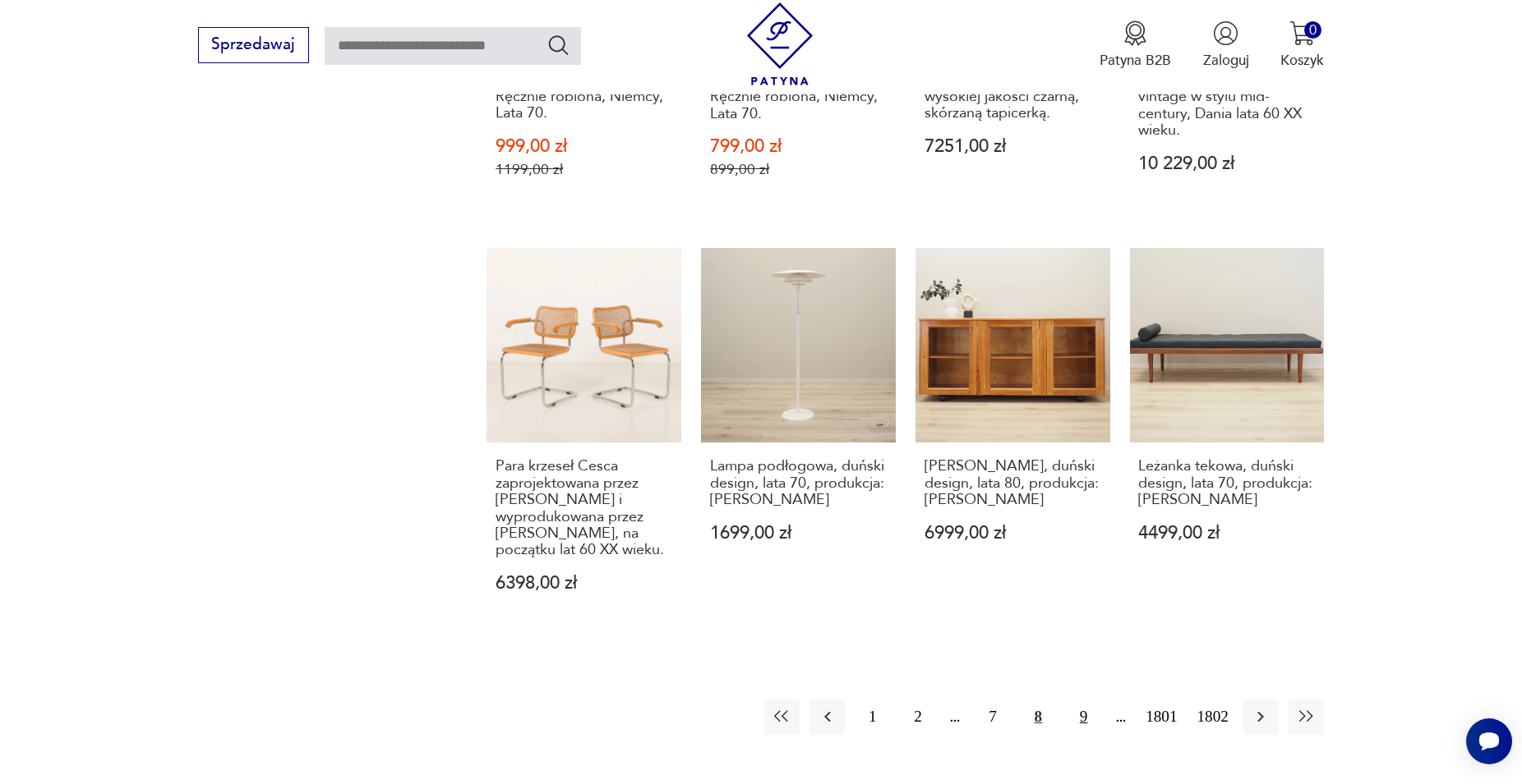
click at [1091, 699] on button "9" at bounding box center [1083, 717] width 35 height 35
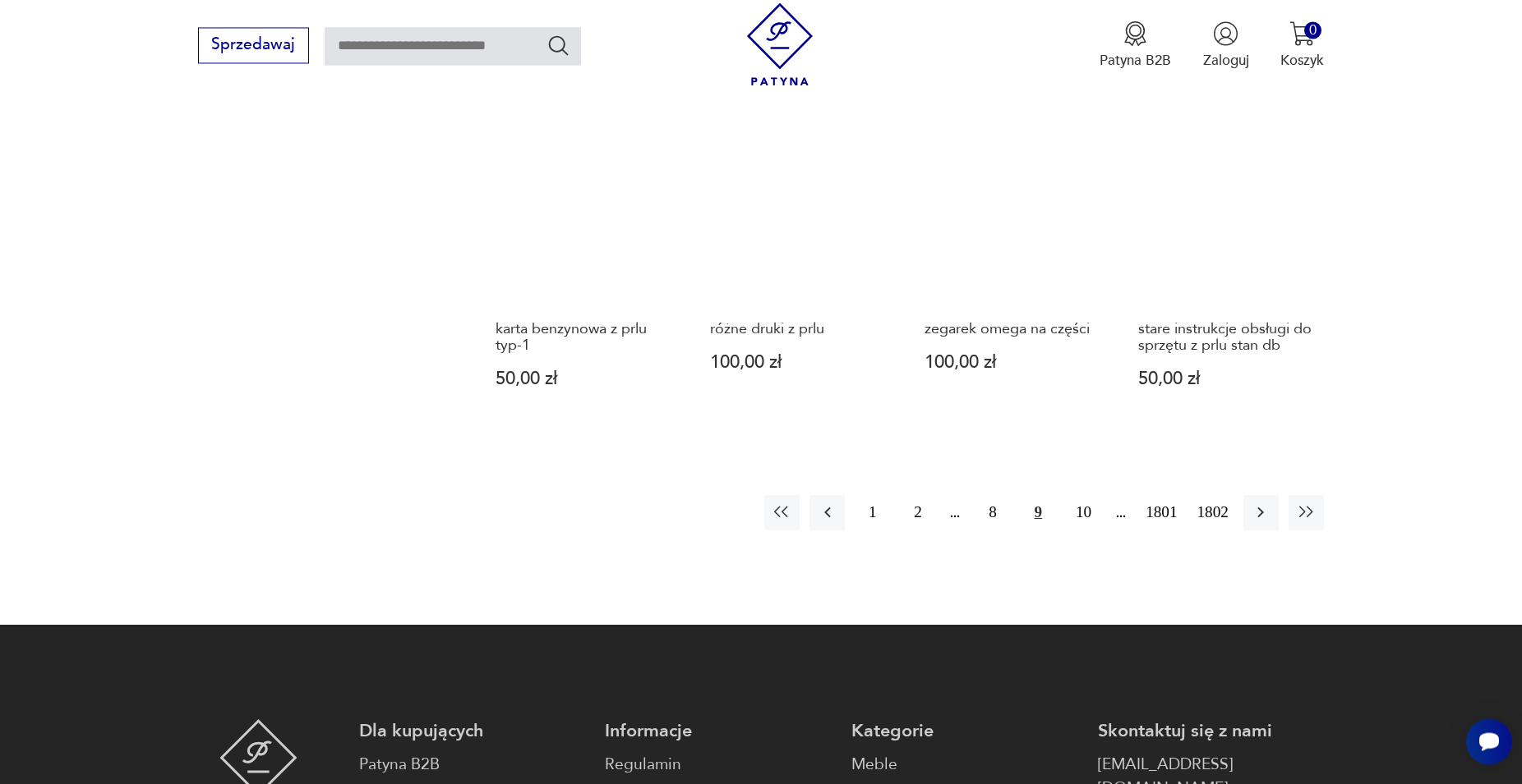
scroll to position [1703, 0]
